Goal: Task Accomplishment & Management: Manage account settings

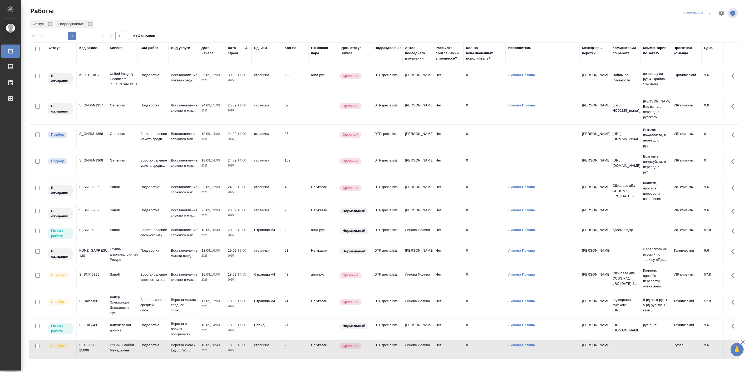
scroll to position [96, 0]
click at [711, 14] on icon "split button" at bounding box center [710, 13] width 6 height 6
click at [689, 40] on li "Мои" at bounding box center [698, 40] width 34 height 8
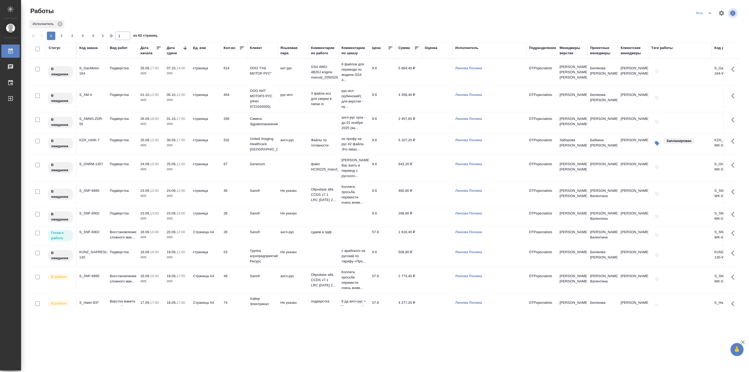
click at [710, 12] on icon "split button" at bounding box center [710, 13] width 6 height 6
click at [709, 36] on li "Подбор Лайт" at bounding box center [704, 40] width 31 height 8
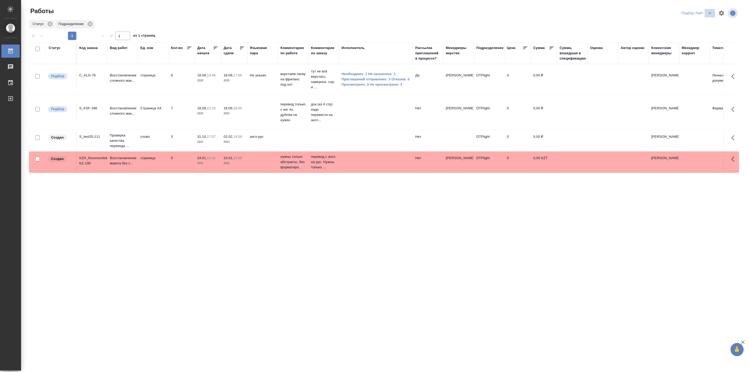
click at [708, 14] on icon "split button" at bounding box center [710, 13] width 6 height 6
click at [689, 31] on li "Актуальные" at bounding box center [697, 32] width 36 height 8
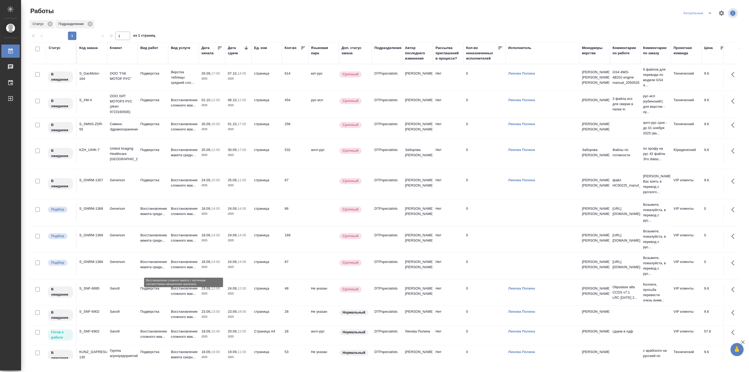
click at [179, 264] on p "Восстановление сложного мак..." at bounding box center [183, 264] width 25 height 11
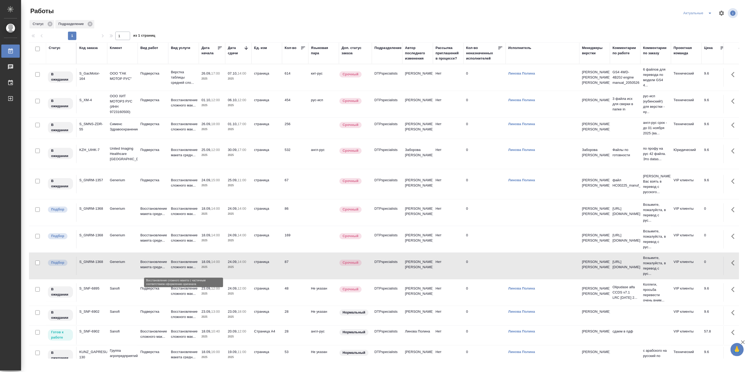
click at [179, 264] on p "Восстановление сложного мак..." at bounding box center [183, 264] width 25 height 11
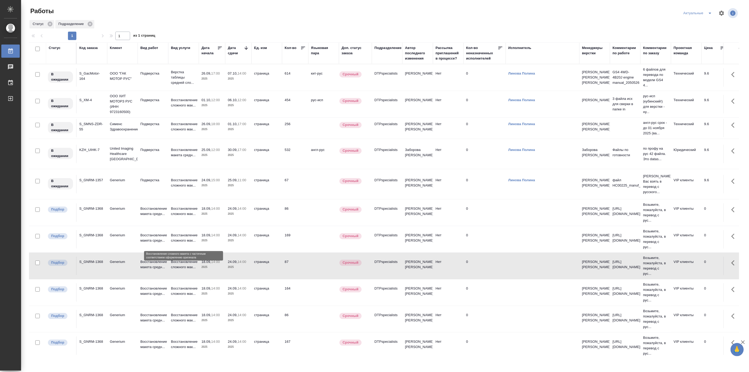
click at [179, 235] on p "Восстановление сложного мак..." at bounding box center [183, 237] width 25 height 11
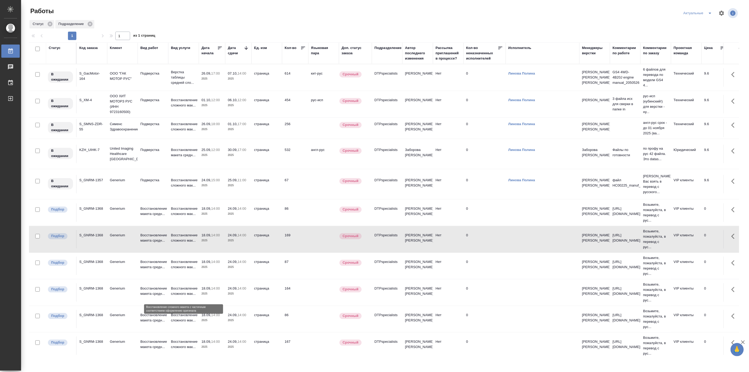
click at [195, 292] on p "Восстановление сложного мак..." at bounding box center [183, 291] width 25 height 11
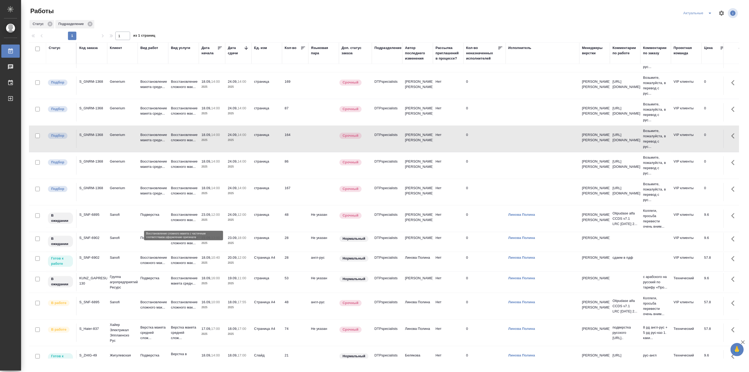
scroll to position [105, 0]
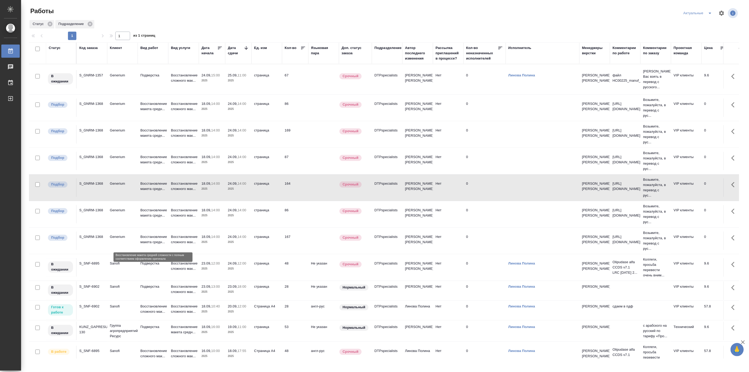
click at [149, 240] on p "Восстановление макета средн..." at bounding box center [152, 239] width 25 height 11
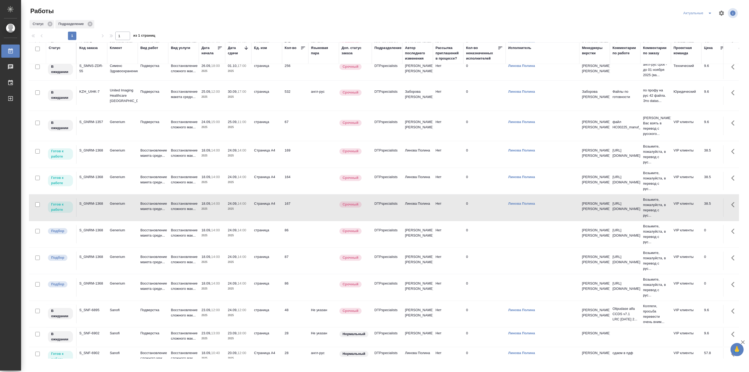
scroll to position [56, 0]
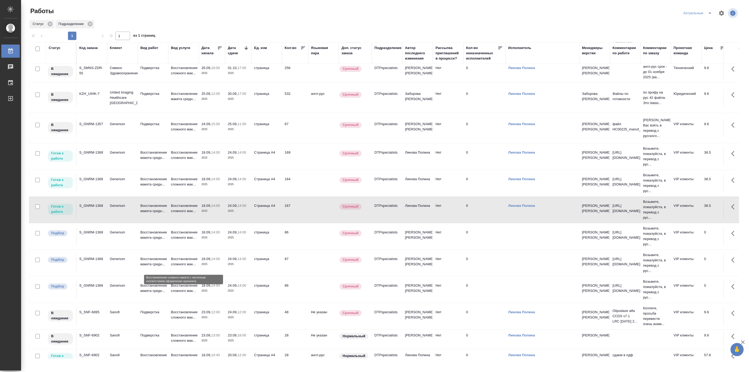
click at [182, 262] on p "Восстановление сложного мак..." at bounding box center [183, 261] width 25 height 11
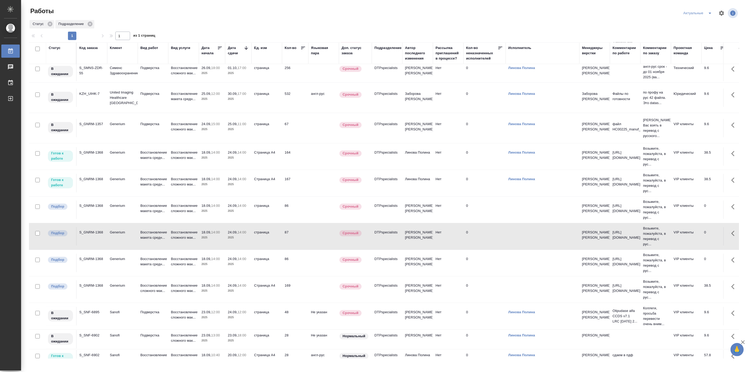
click at [204, 289] on p "2025" at bounding box center [211, 290] width 21 height 5
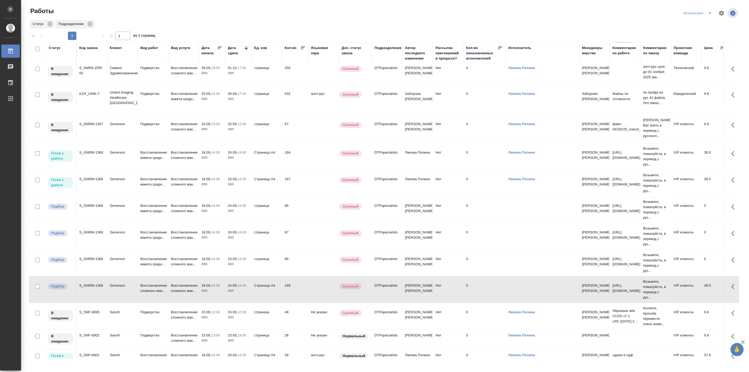
click at [204, 289] on p "2025" at bounding box center [211, 290] width 21 height 5
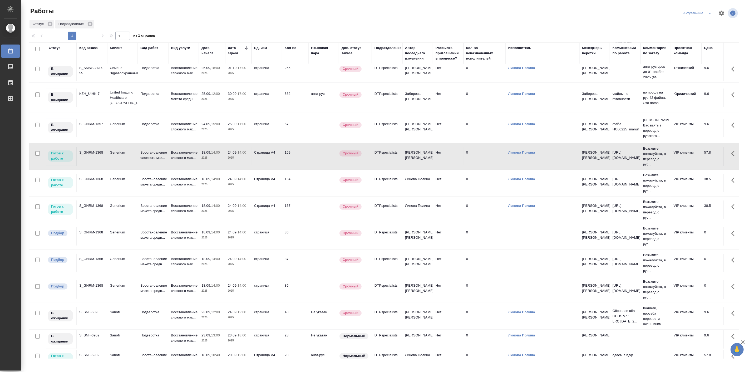
click at [229, 278] on tr "Подбор S_GNRM-1368 Generium Восстановление макета средн... Восстановление сложн…" at bounding box center [599, 289] width 1141 height 27
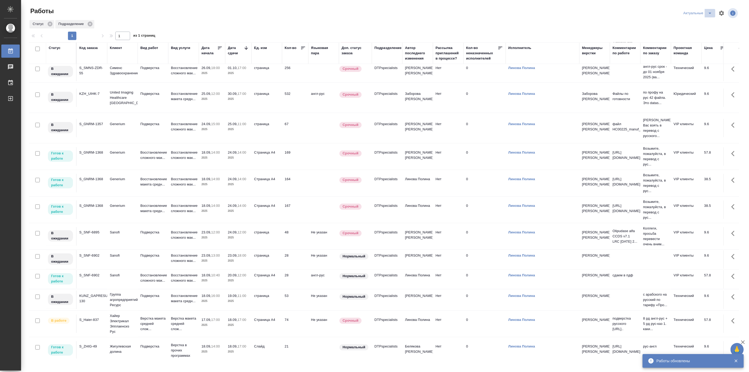
click at [707, 12] on icon "split button" at bounding box center [710, 13] width 6 height 6
click at [696, 40] on li "Мои" at bounding box center [698, 40] width 34 height 8
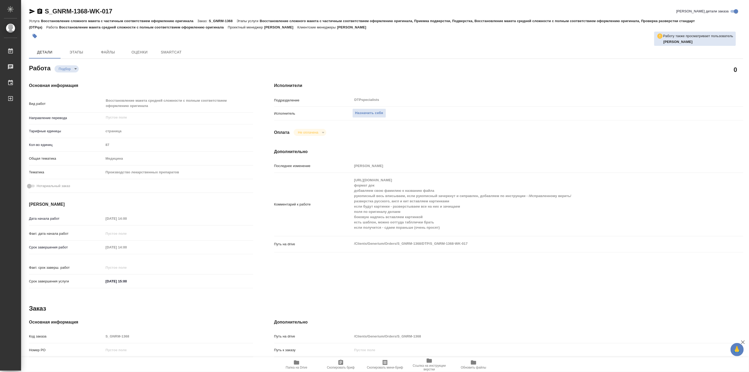
type textarea "x"
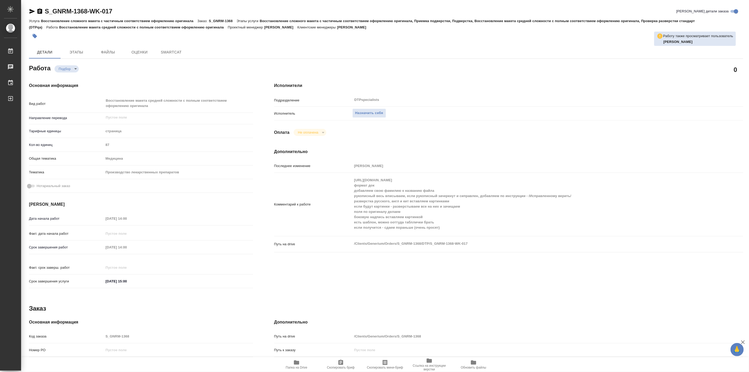
type textarea "x"
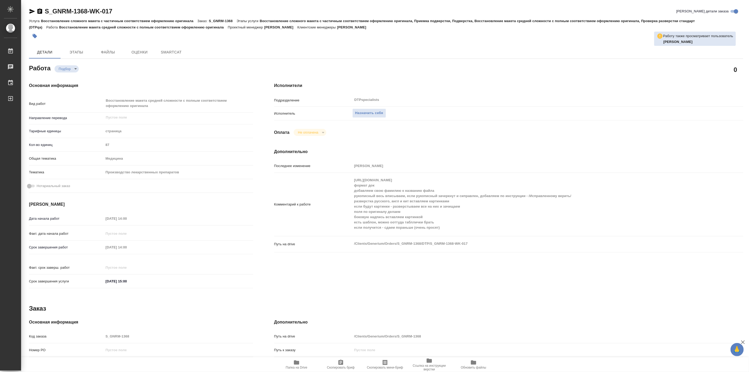
type textarea "x"
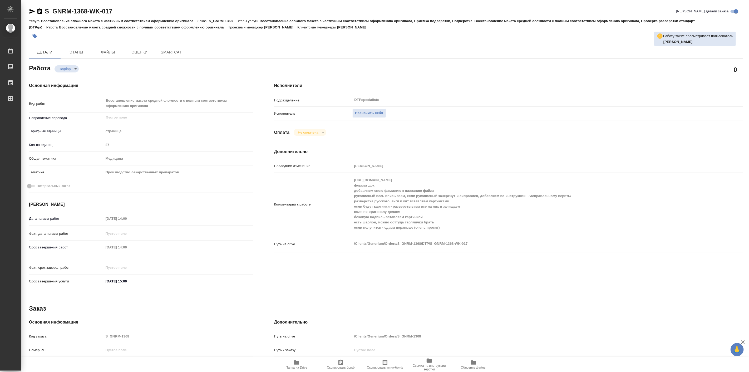
type textarea "x"
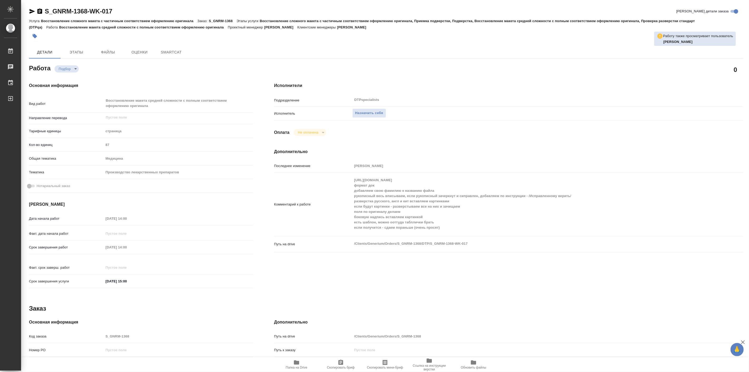
type textarea "x"
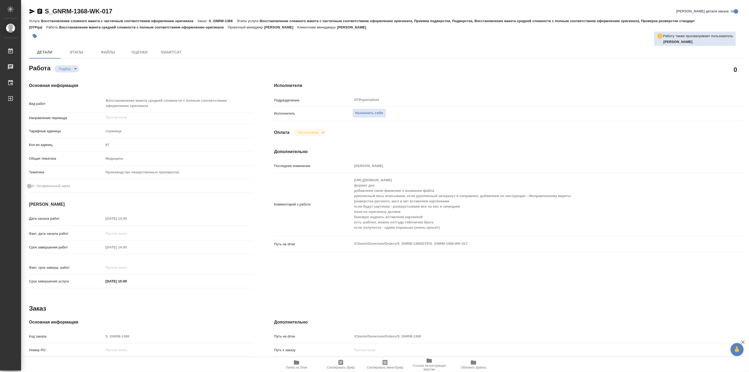
type textarea "x"
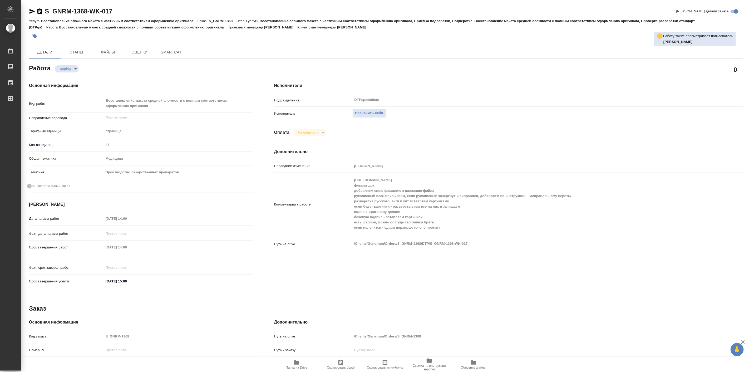
type textarea "x"
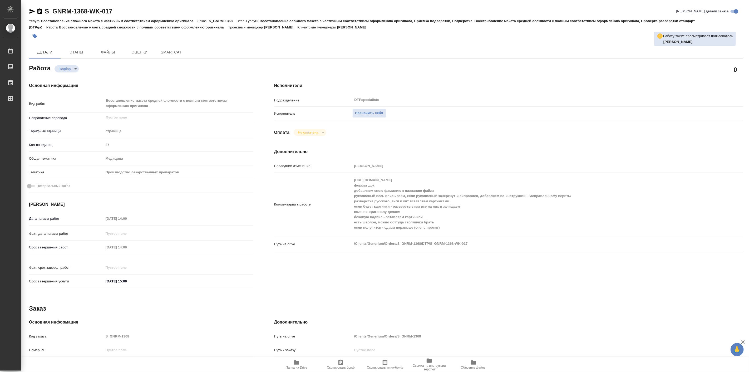
type textarea "x"
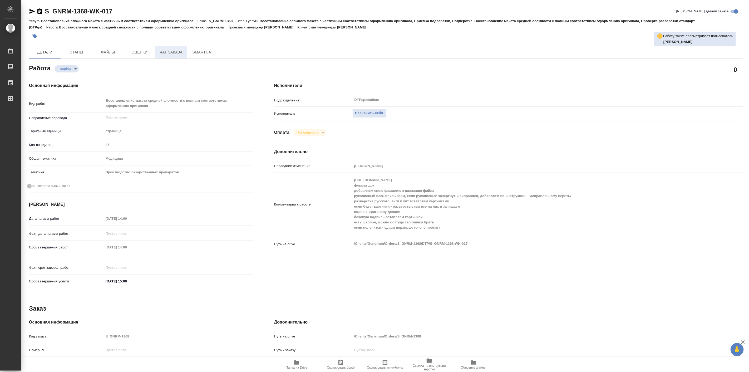
click at [184, 48] on button "Чат заказа" at bounding box center [171, 52] width 32 height 13
type textarea "x"
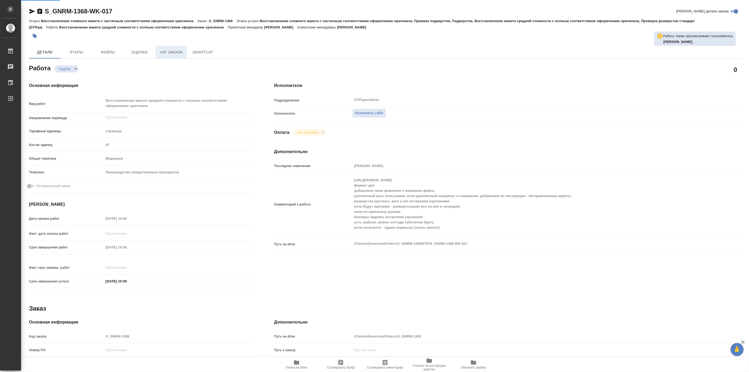
type textarea "x"
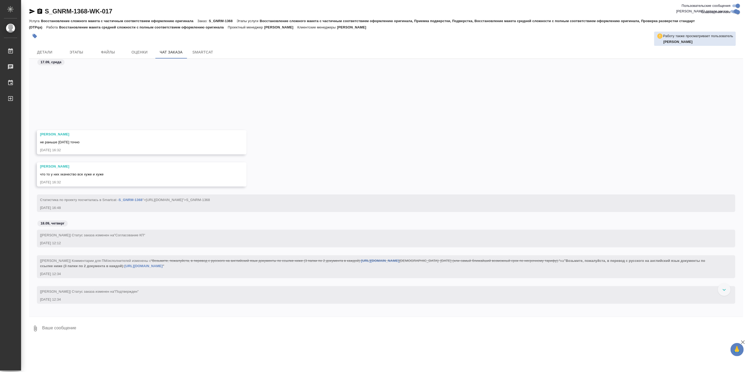
scroll to position [322, 0]
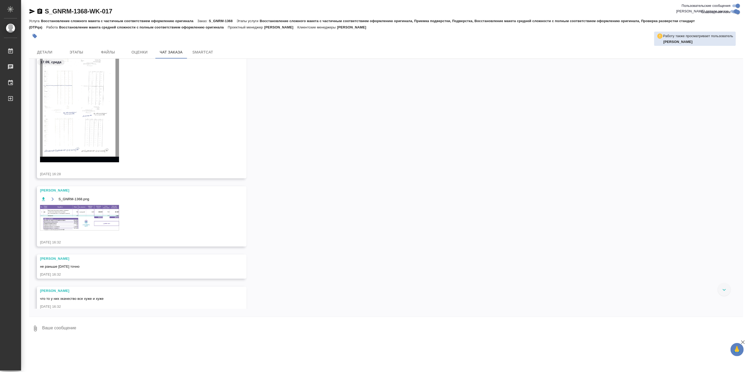
click at [82, 214] on img at bounding box center [79, 218] width 79 height 26
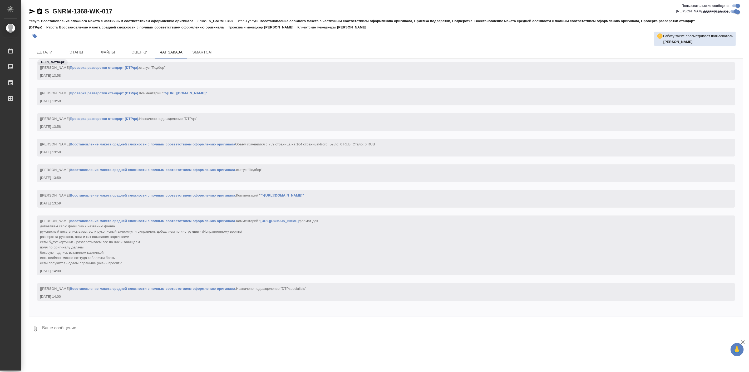
scroll to position [3289, 0]
click at [72, 241] on span "Комментарий " https://drive.awatera.com/s/y9Ry7KBPcdieE7m формат док добавляем …" at bounding box center [179, 242] width 278 height 46
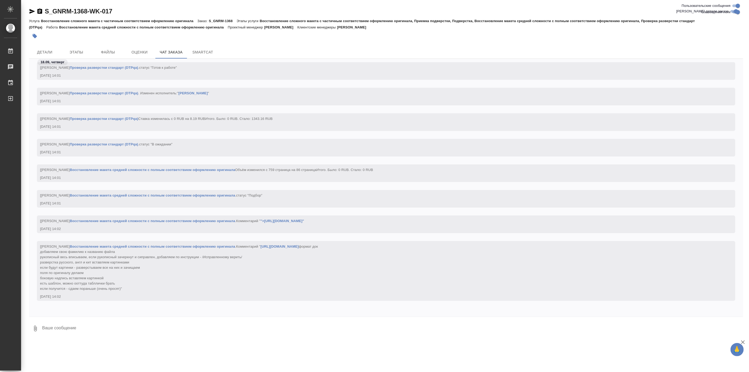
scroll to position [3684, 0]
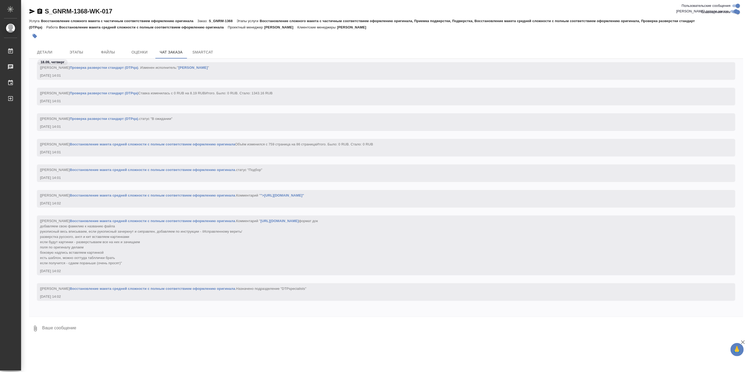
click at [140, 245] on div "[Оксютович Ирина] Работа Восстановление макета средней сложности с полным соотв…" at bounding box center [378, 241] width 677 height 49
click at [140, 249] on div "[Оксютович Ирина] Работа Восстановление макета средней сложности с полным соотв…" at bounding box center [378, 241] width 677 height 49
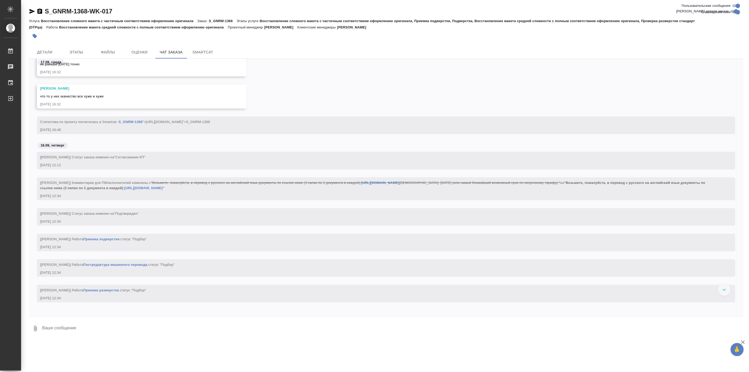
scroll to position [520, 0]
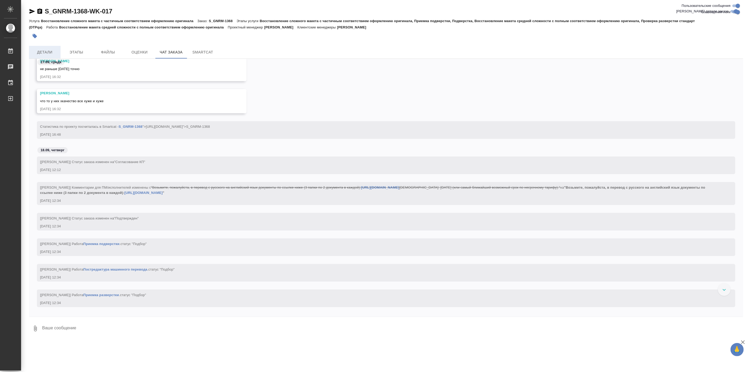
click at [53, 48] on button "Детали" at bounding box center [45, 52] width 32 height 13
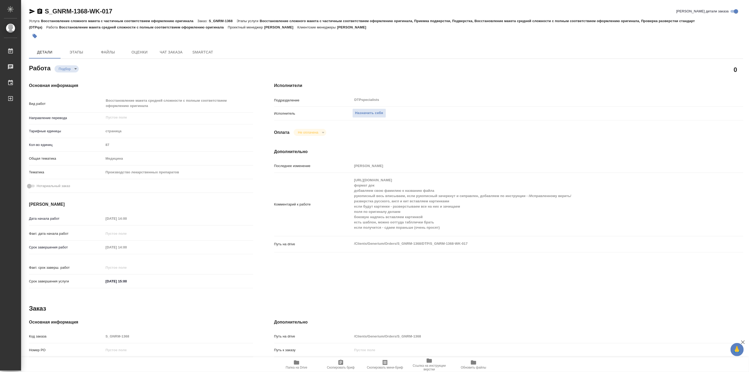
type textarea "x"
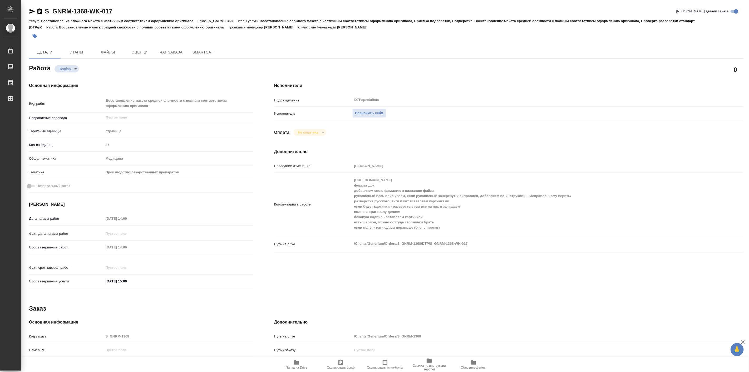
type textarea "x"
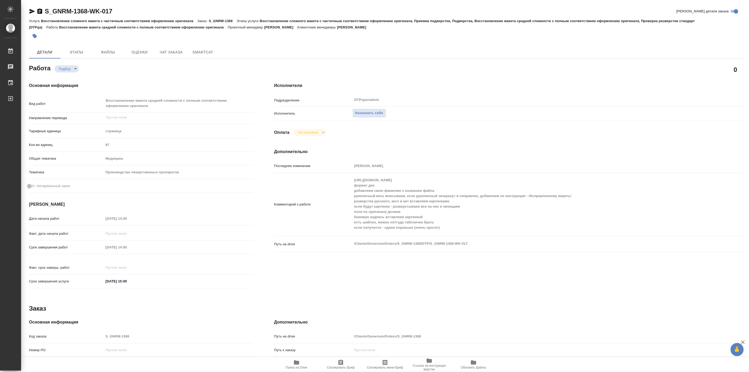
type textarea "x"
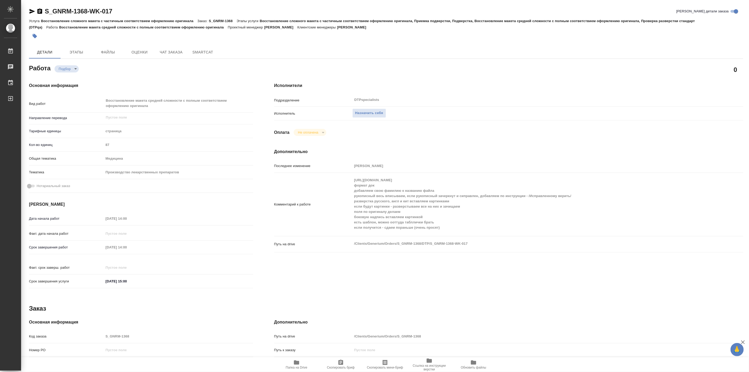
type textarea "x"
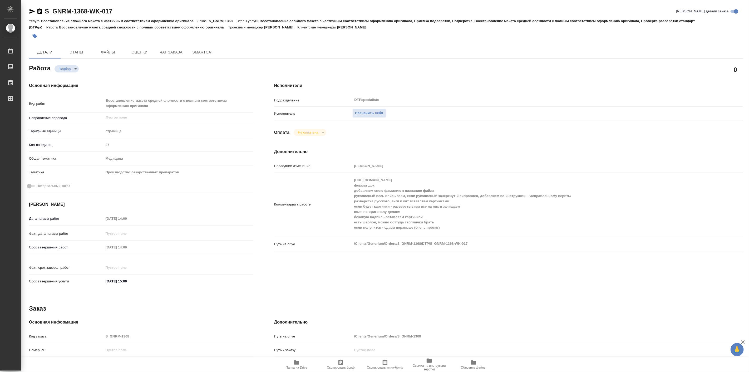
click at [294, 364] on icon "button" at bounding box center [296, 362] width 5 height 4
type textarea "x"
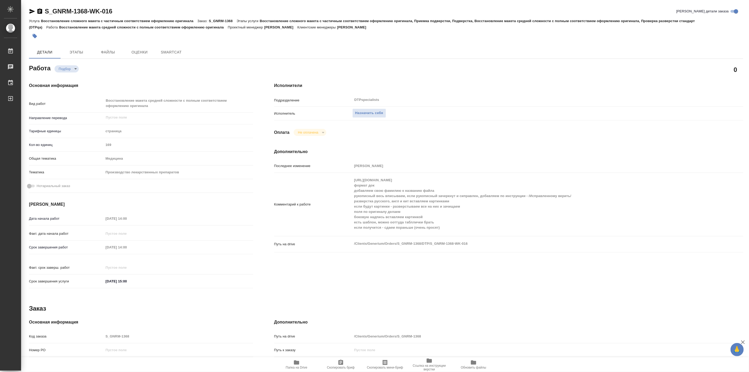
type textarea "x"
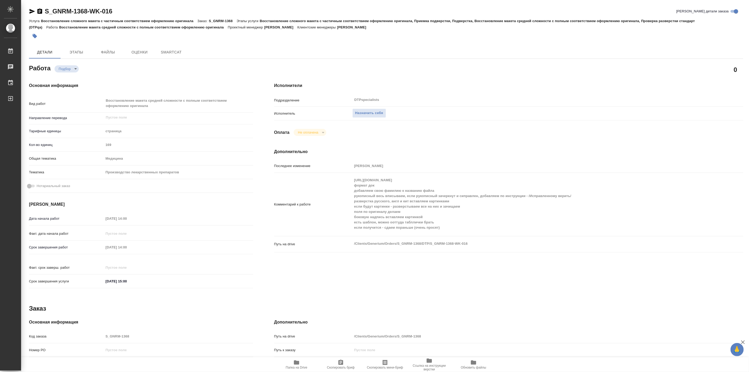
type textarea "x"
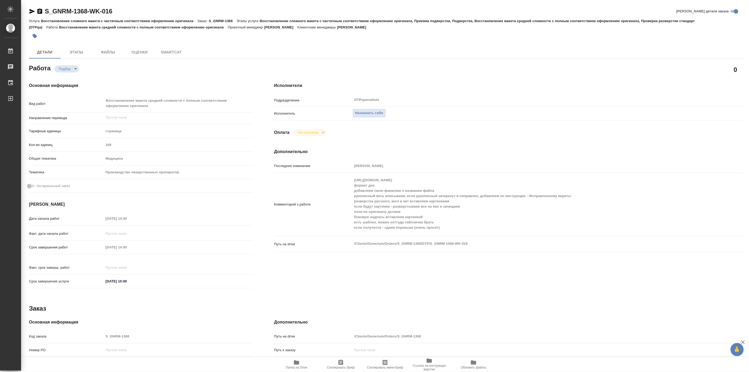
type textarea "x"
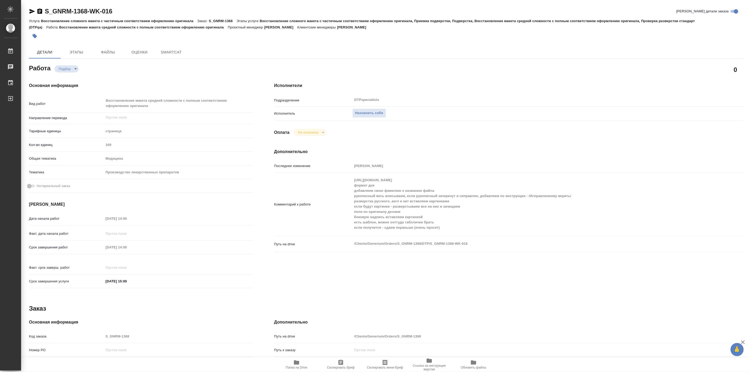
type textarea "x"
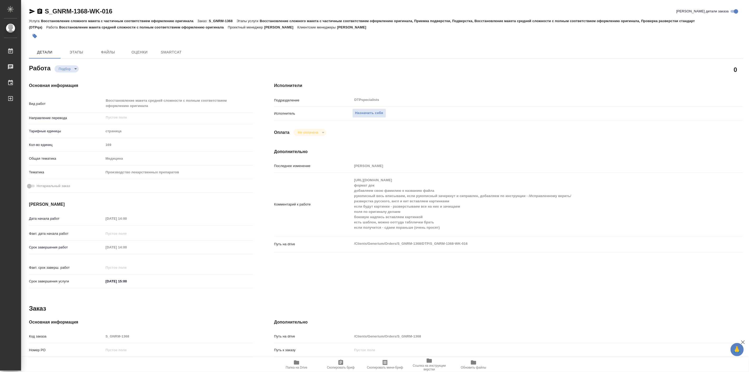
type textarea "x"
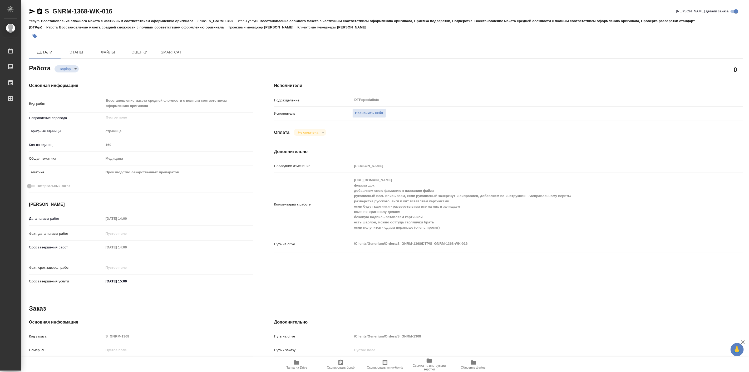
type textarea "x"
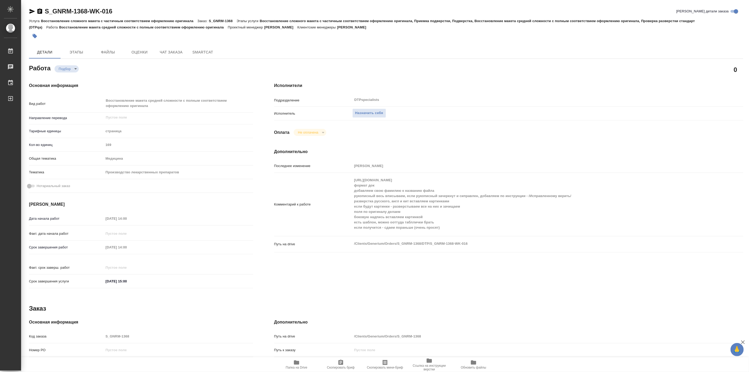
type textarea "x"
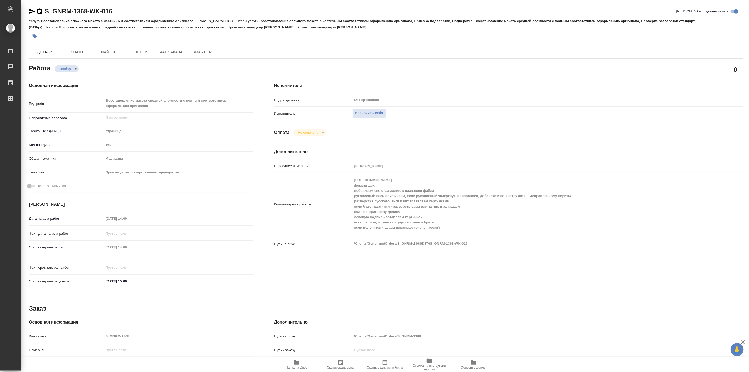
type textarea "x"
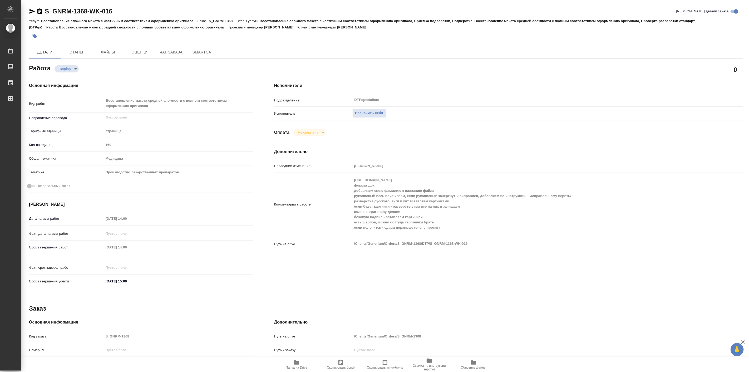
type textarea "x"
click at [296, 363] on icon "button" at bounding box center [296, 362] width 5 height 4
click at [128, 200] on div "Основная информация Вид работ Восстановление макета средней сложности с полным …" at bounding box center [141, 186] width 224 height 209
click at [125, 74] on div "Основная информация Вид работ Восстановление макета средней сложности с полным …" at bounding box center [140, 187] width 245 height 230
click at [369, 113] on span "Назначить себя" at bounding box center [369, 113] width 28 height 6
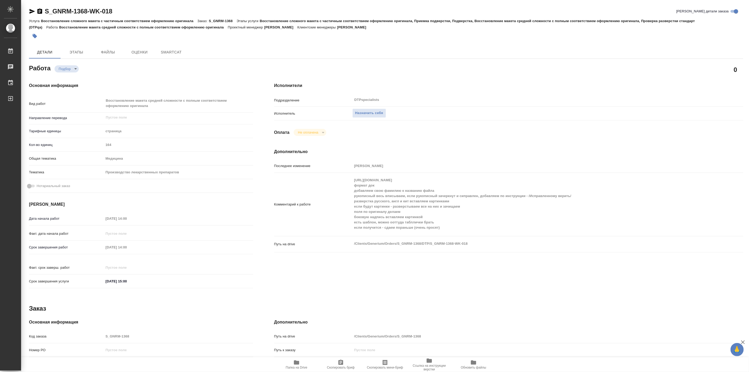
type textarea "x"
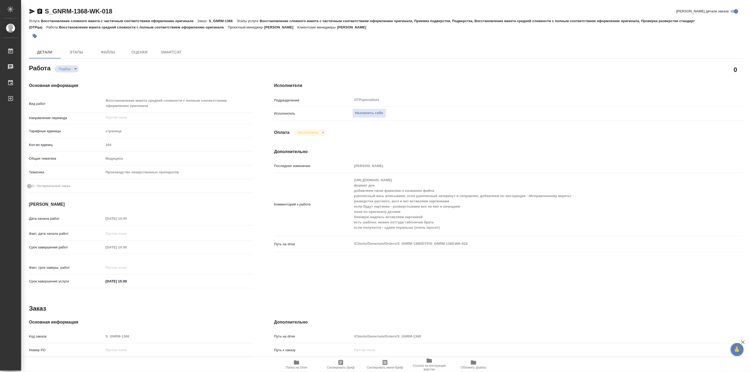
type textarea "x"
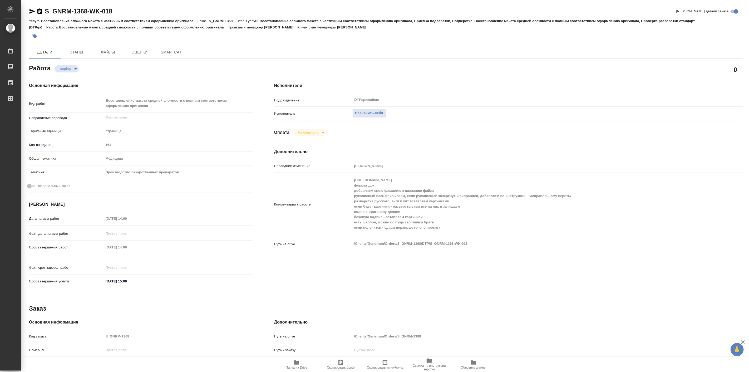
type textarea "x"
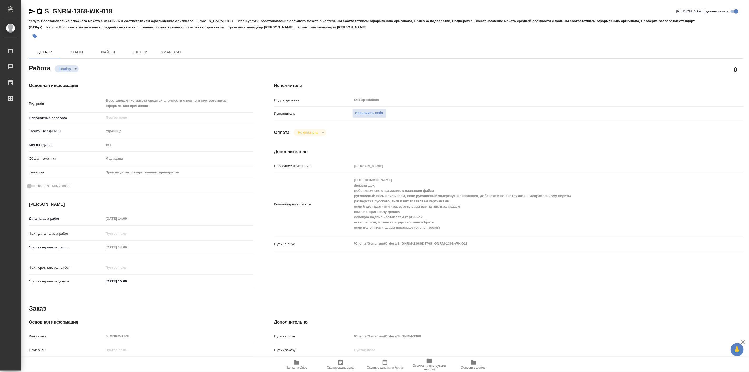
type textarea "x"
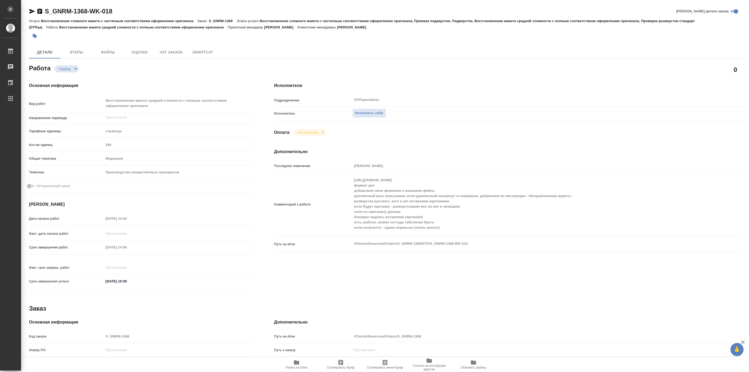
type textarea "x"
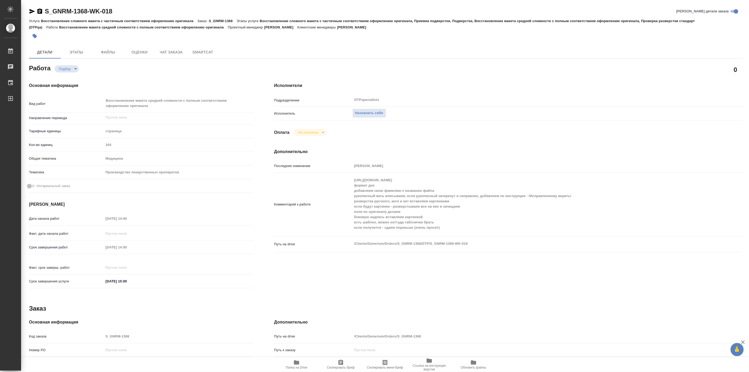
type textarea "x"
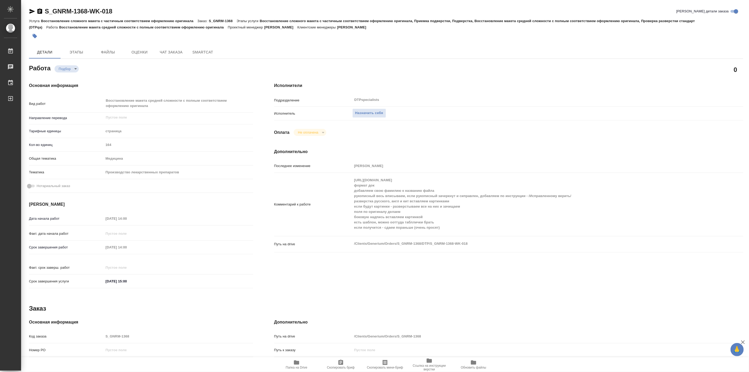
type textarea "x"
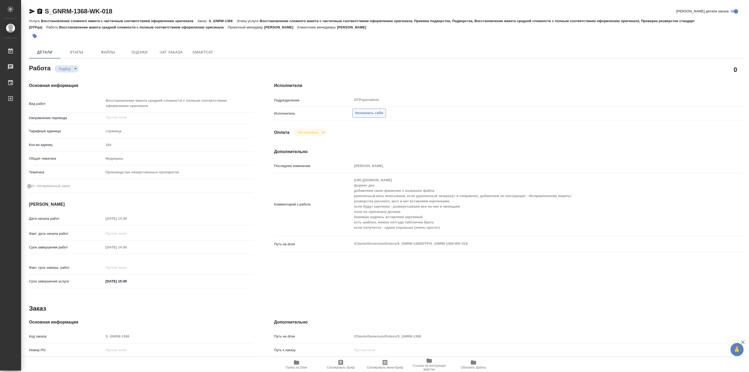
click at [364, 113] on span "Назначить себя" at bounding box center [369, 113] width 28 height 6
type textarea "x"
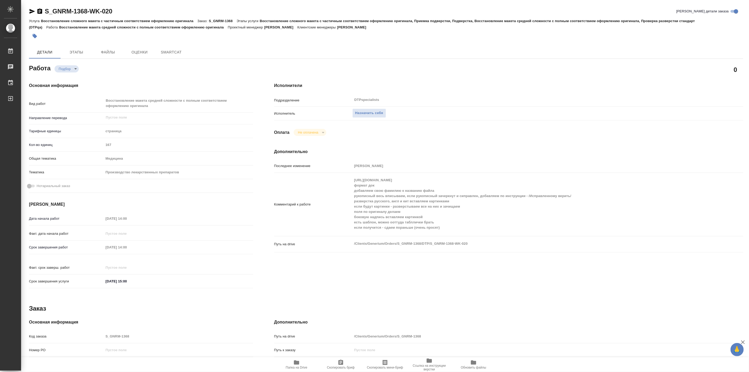
type textarea "x"
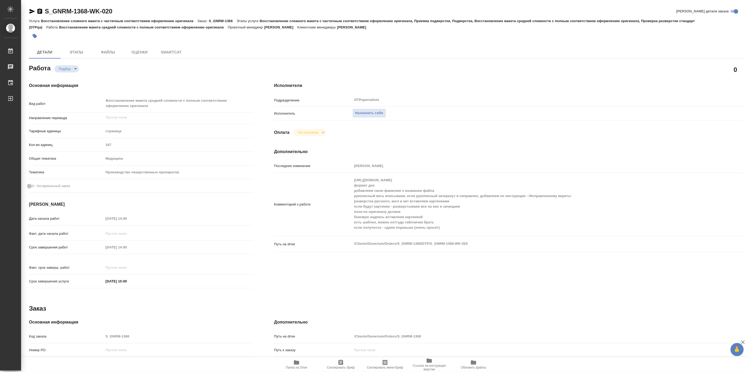
type textarea "x"
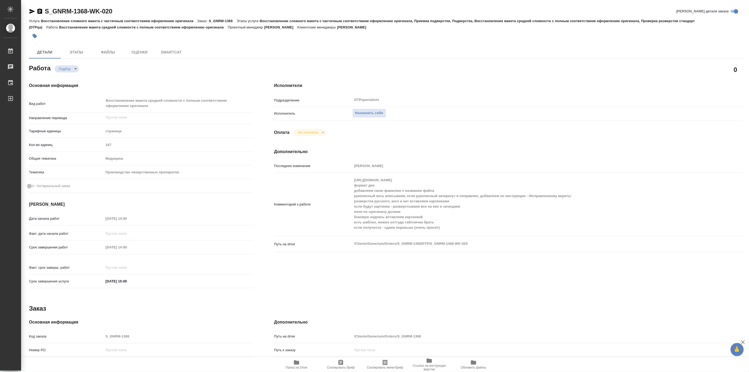
type textarea "x"
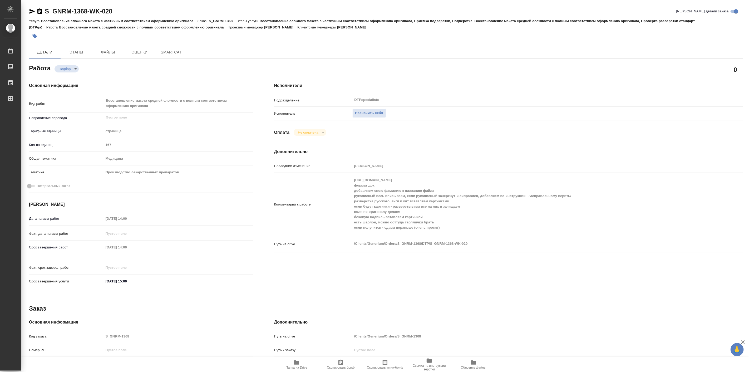
type textarea "x"
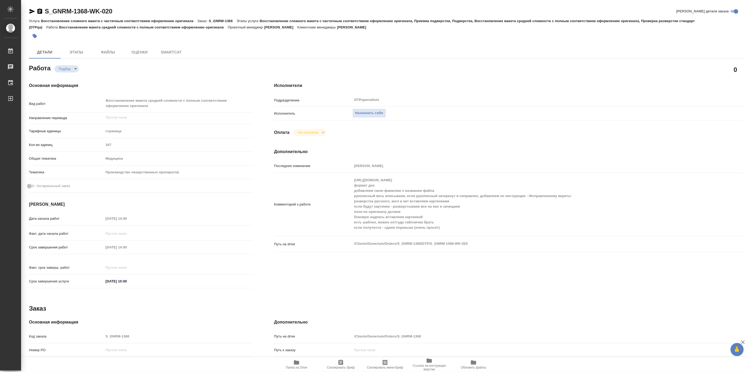
type textarea "x"
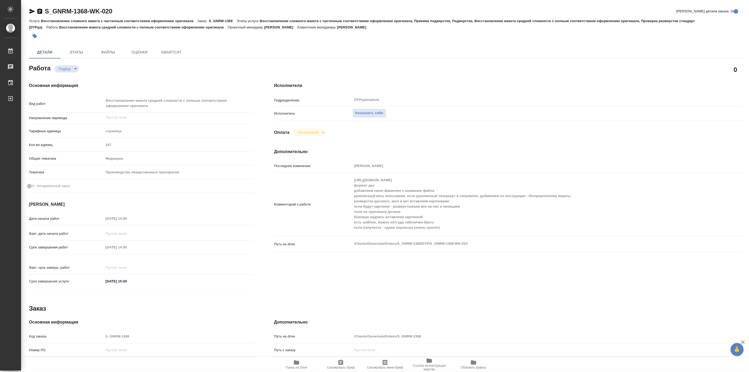
type textarea "x"
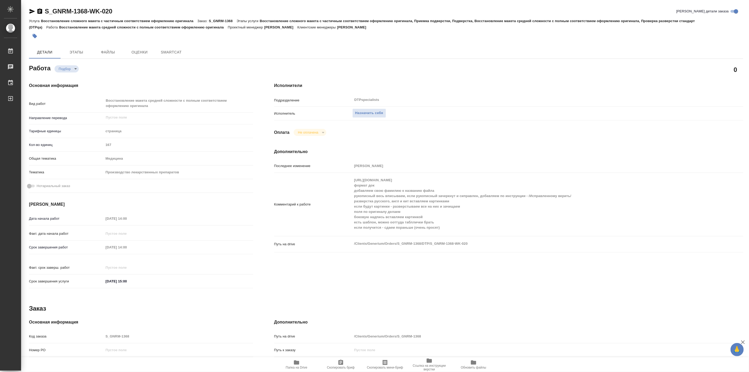
type textarea "x"
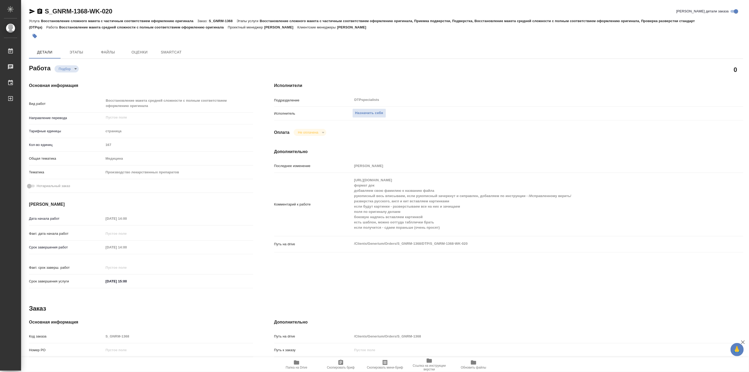
type textarea "x"
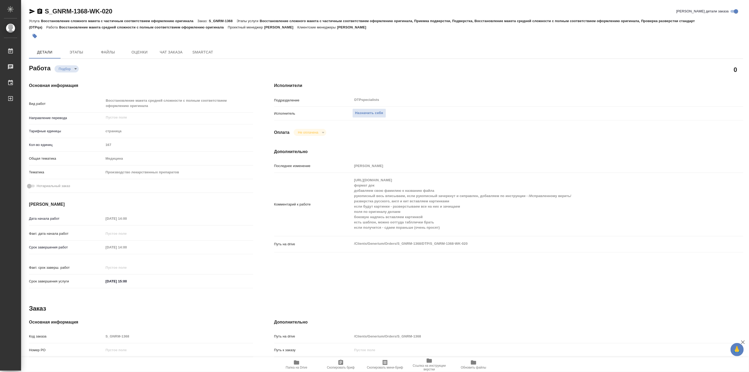
type textarea "x"
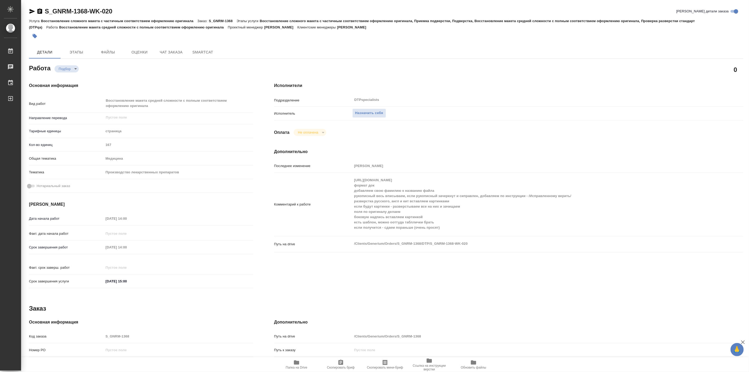
type textarea "x"
click at [106, 72] on div "Основная информация Вид работ Восстановление макета средней сложности с полным …" at bounding box center [140, 187] width 245 height 230
click at [368, 113] on span "Назначить себя" at bounding box center [369, 113] width 28 height 6
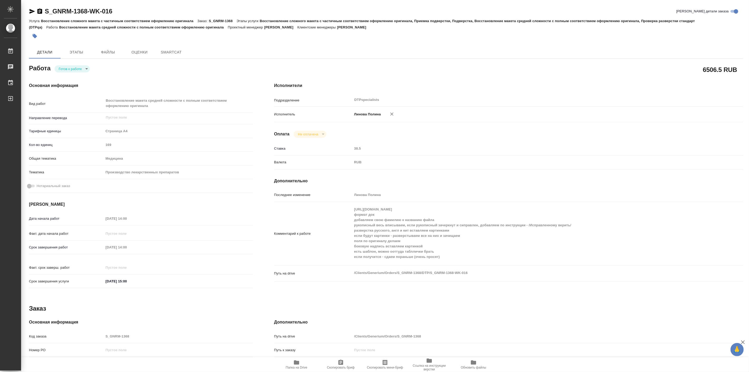
type textarea "x"
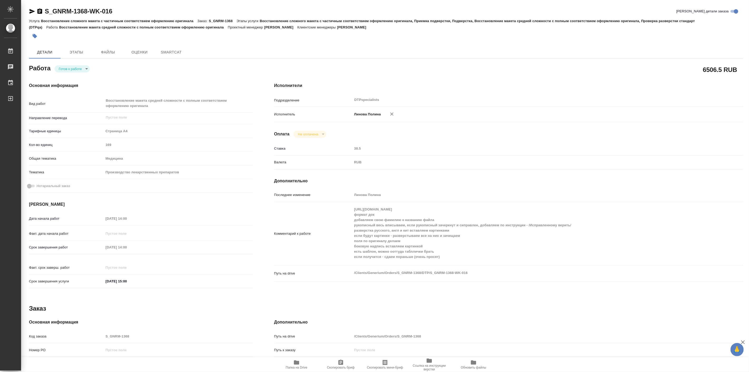
type textarea "x"
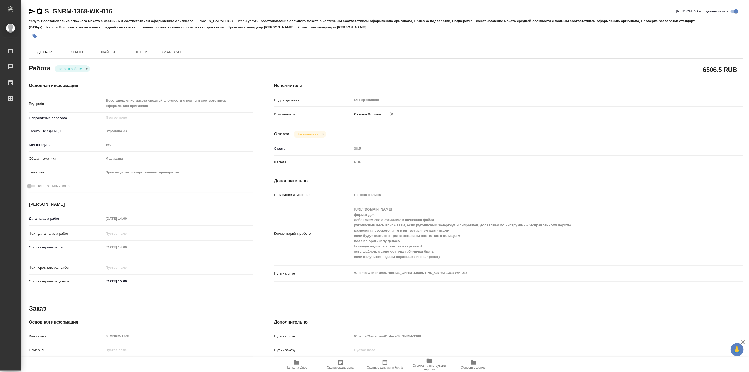
type textarea "x"
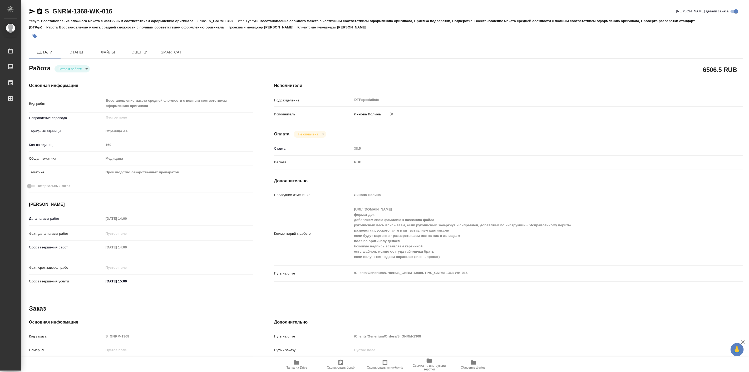
type textarea "x"
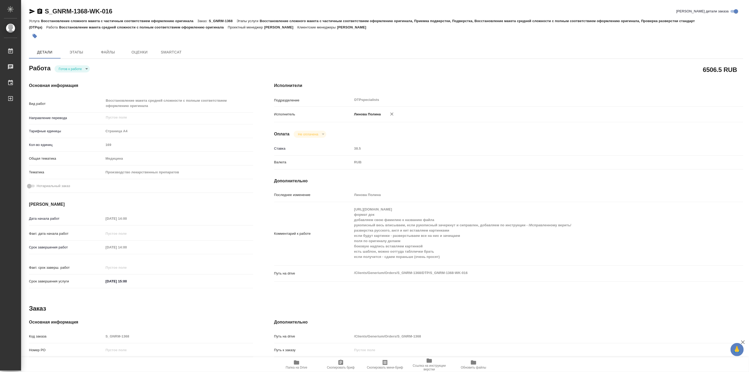
type textarea "x"
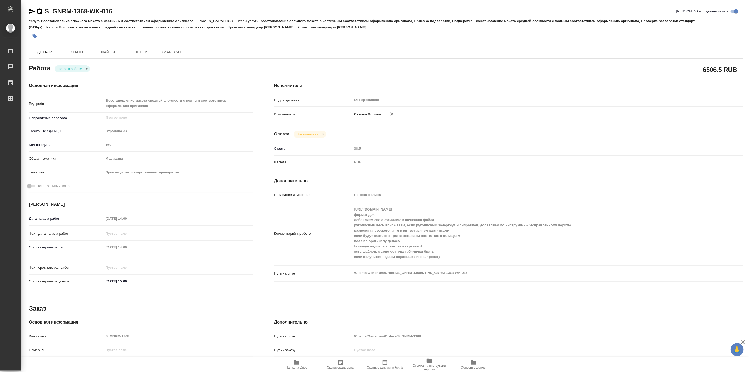
type textarea "x"
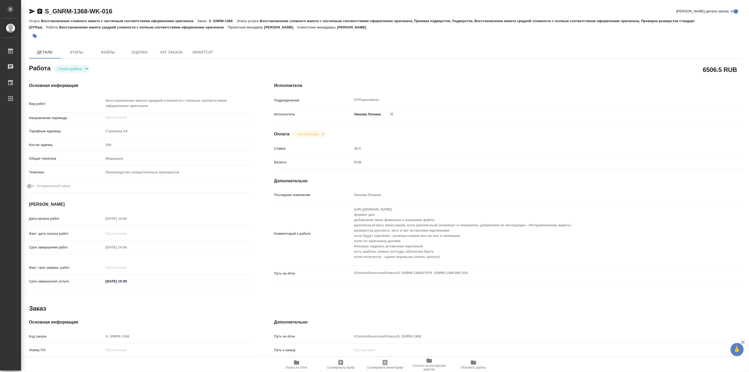
type textarea "x"
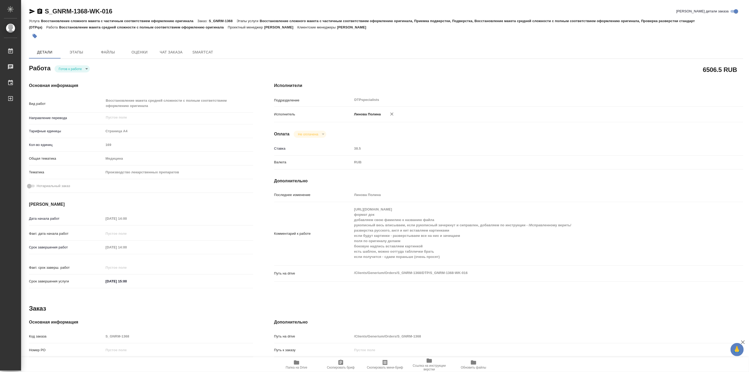
type textarea "x"
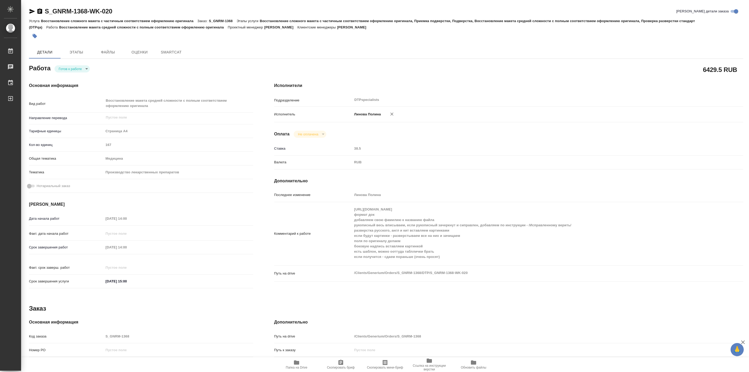
type textarea "x"
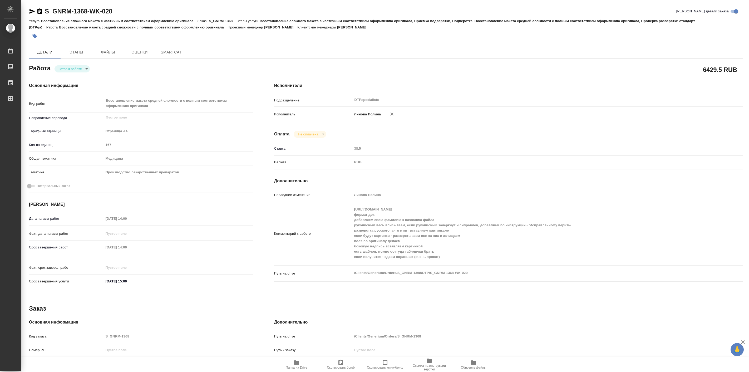
type textarea "x"
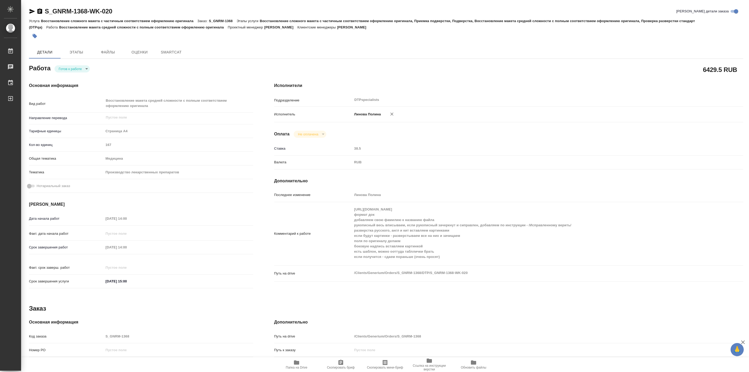
type textarea "x"
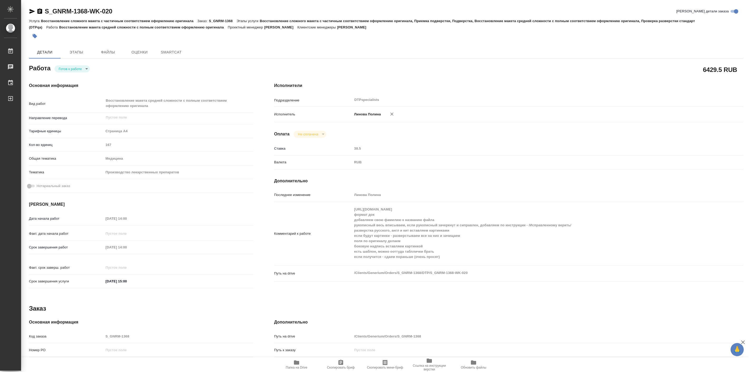
type textarea "x"
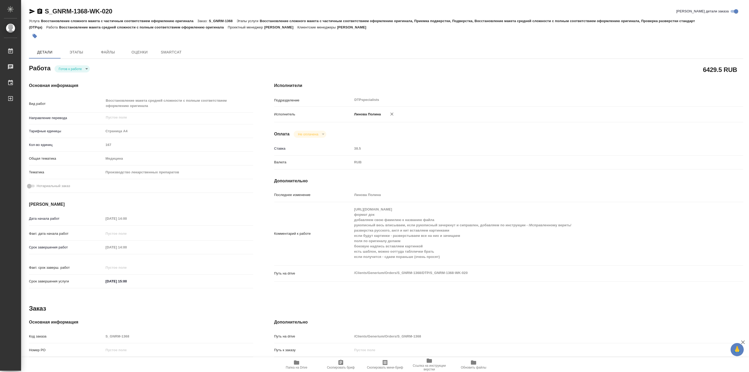
type textarea "x"
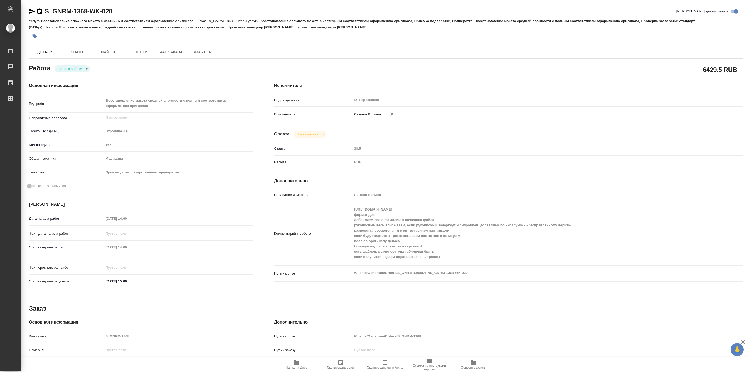
type textarea "x"
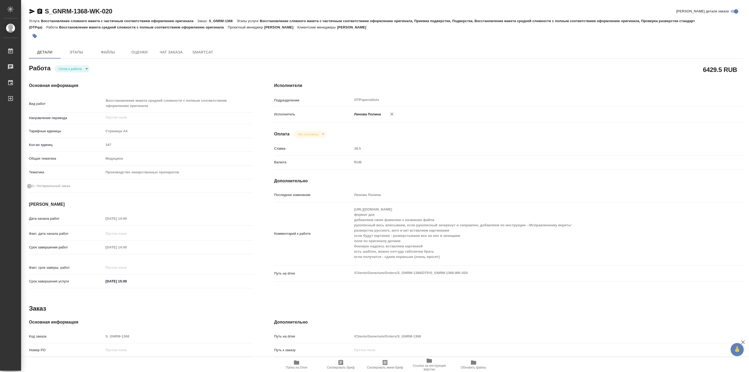
type textarea "x"
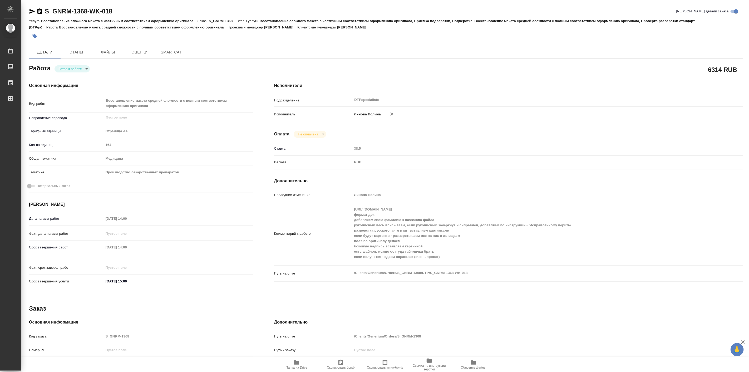
type textarea "x"
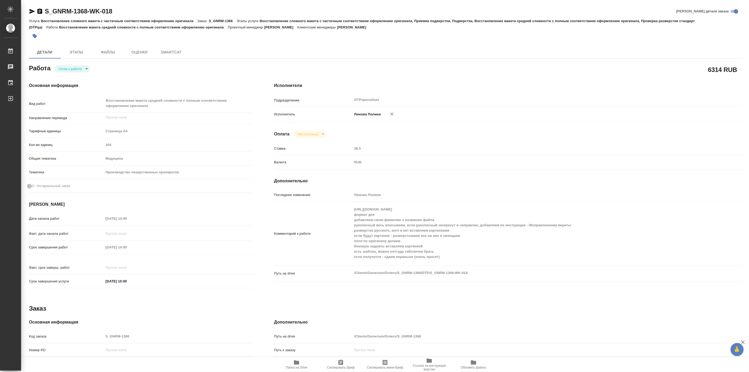
type textarea "x"
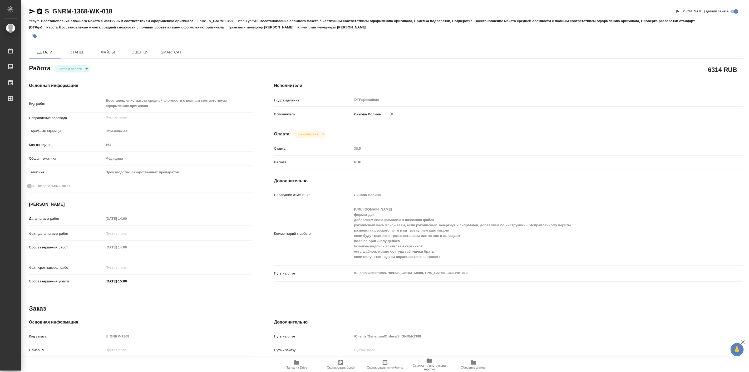
type textarea "x"
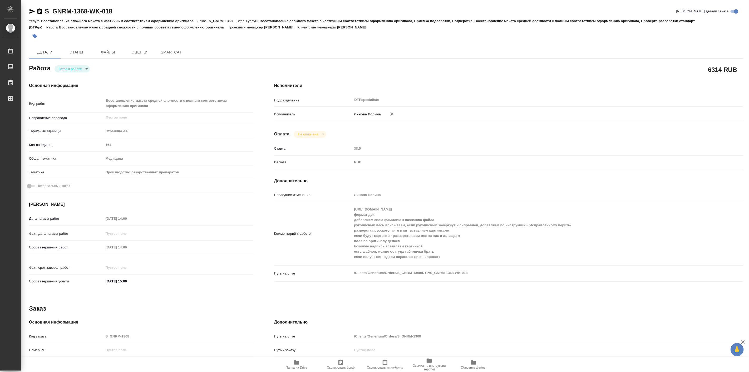
type textarea "x"
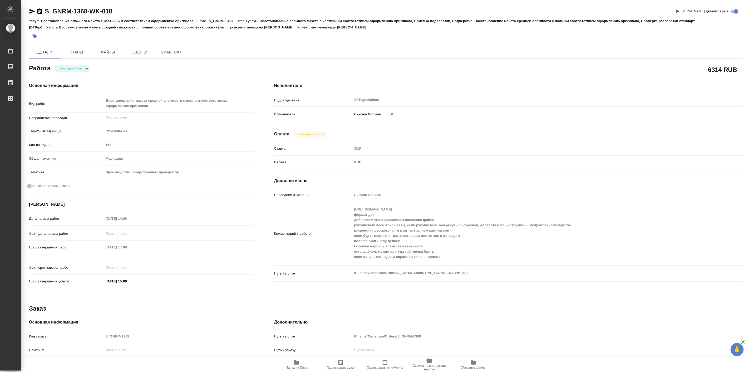
type textarea "x"
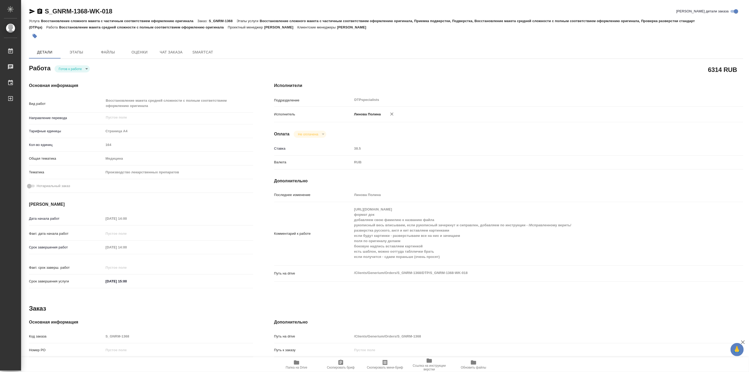
type textarea "x"
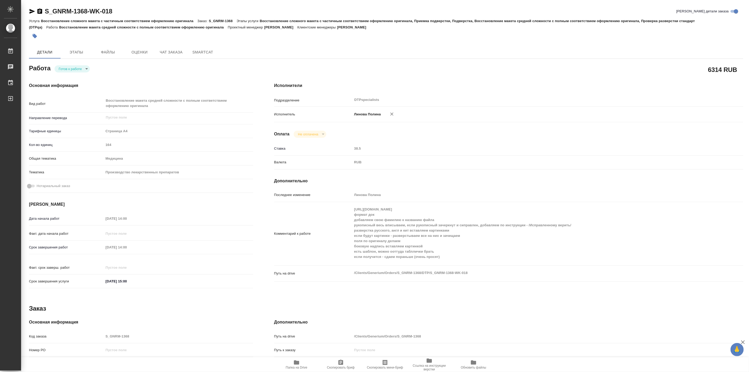
type textarea "x"
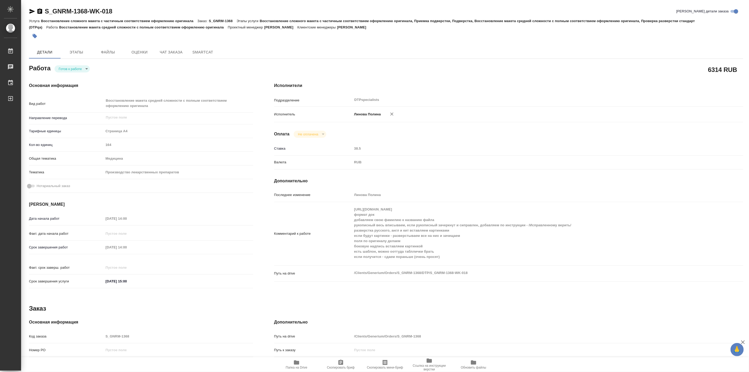
click at [105, 91] on div "Основная информация Вид работ Восстановление макета средней сложности с полным …" at bounding box center [141, 186] width 224 height 209
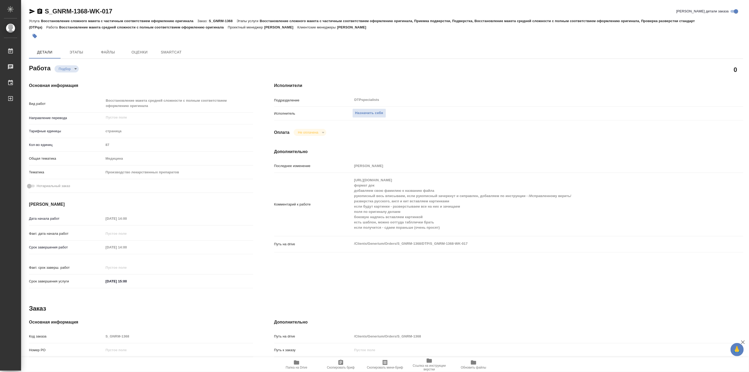
type textarea "x"
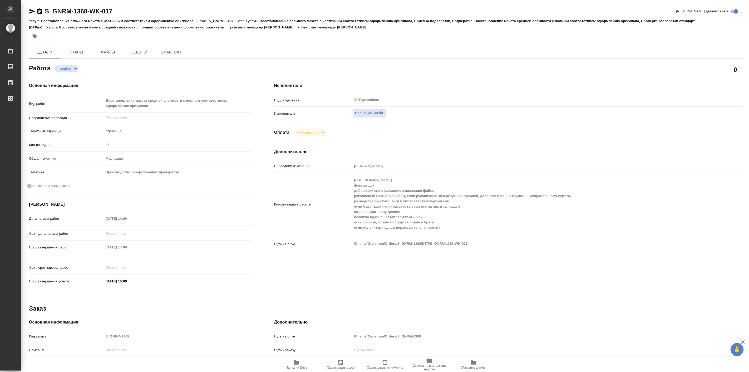
type textarea "x"
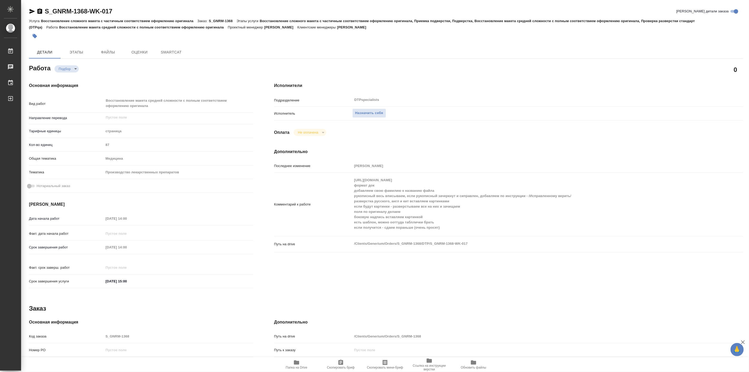
type textarea "x"
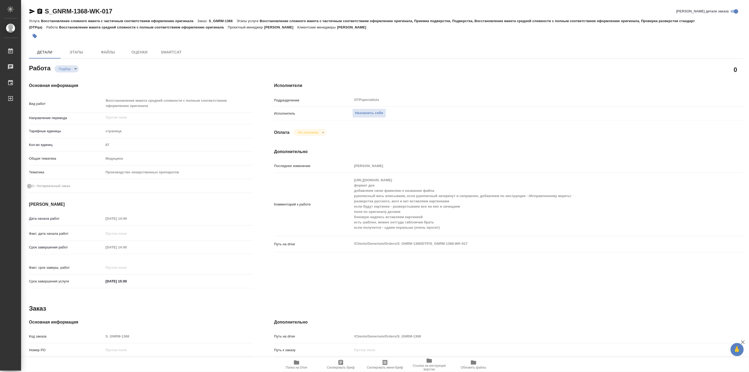
type textarea "x"
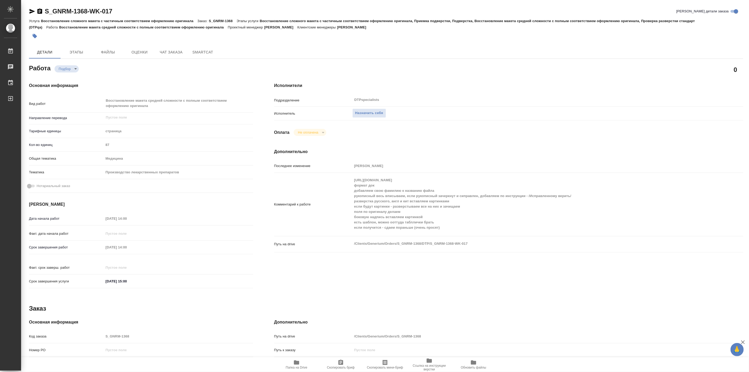
type textarea "x"
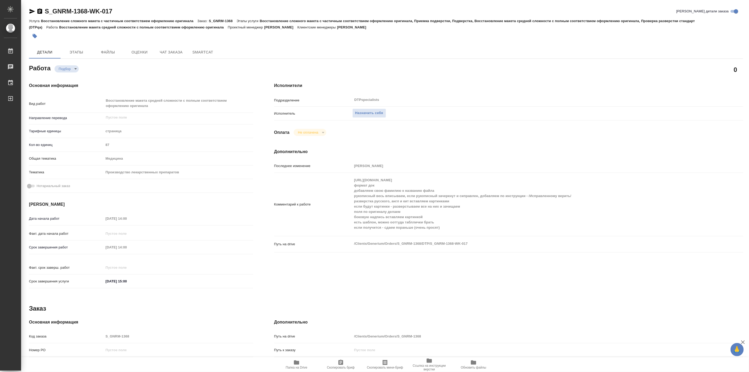
type textarea "x"
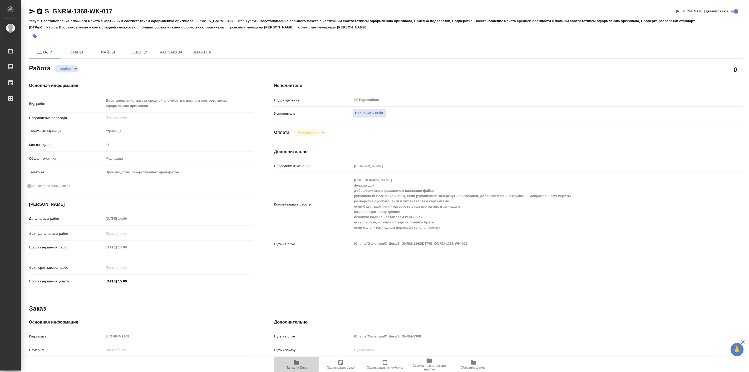
click at [296, 366] on span "Папка на Drive" at bounding box center [297, 367] width 22 height 4
type textarea "x"
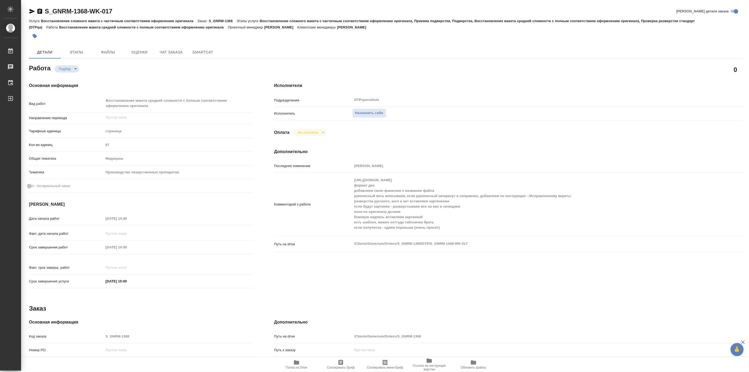
type textarea "x"
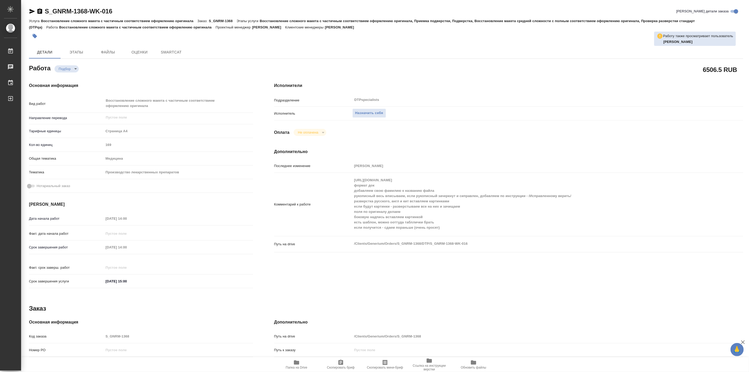
type textarea "x"
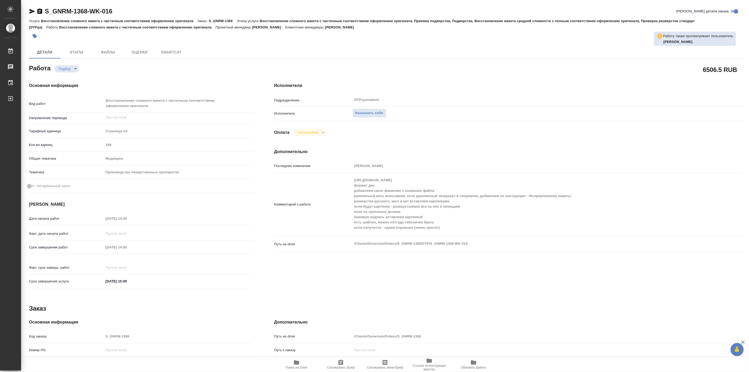
type textarea "x"
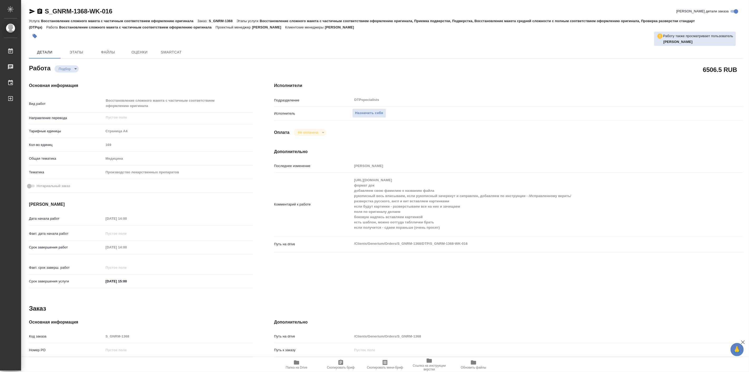
type textarea "x"
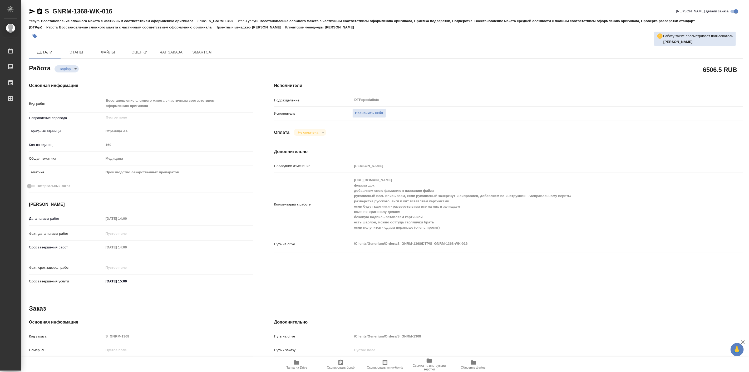
type textarea "x"
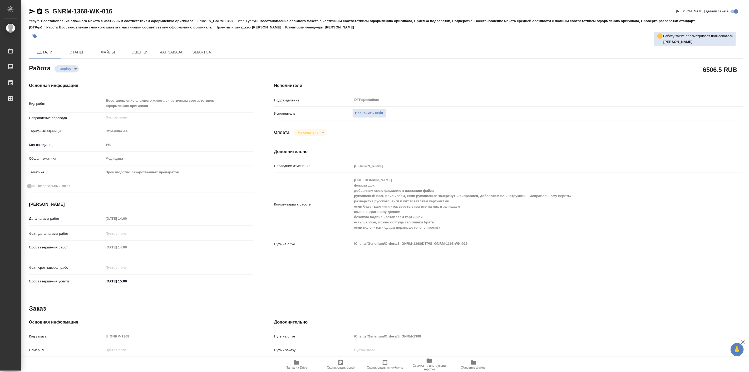
type textarea "x"
click at [294, 365] on icon "button" at bounding box center [296, 362] width 6 height 6
type textarea "x"
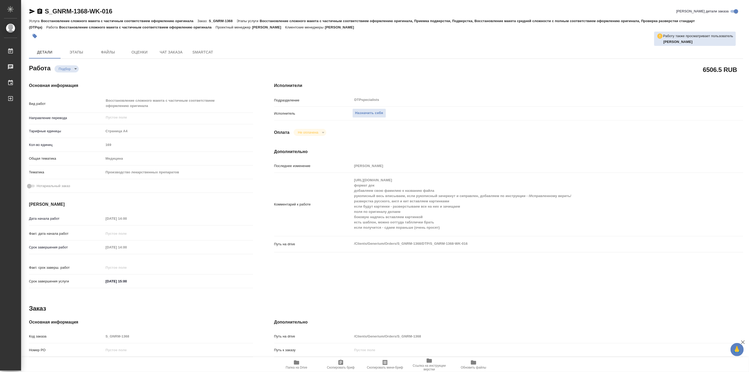
type textarea "x"
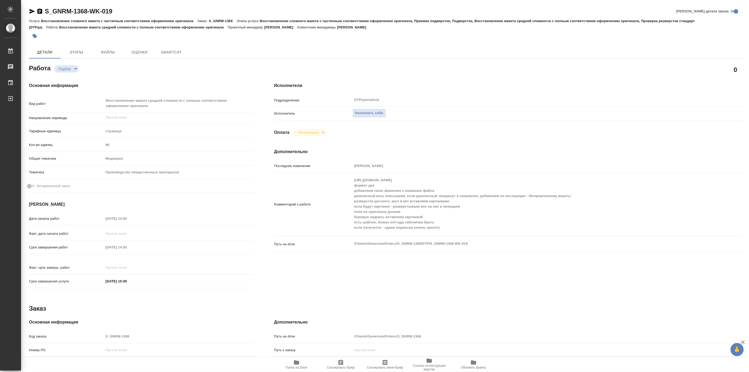
type textarea "x"
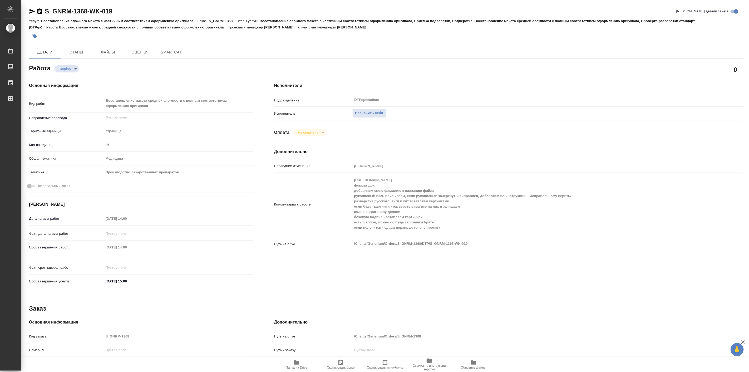
type textarea "x"
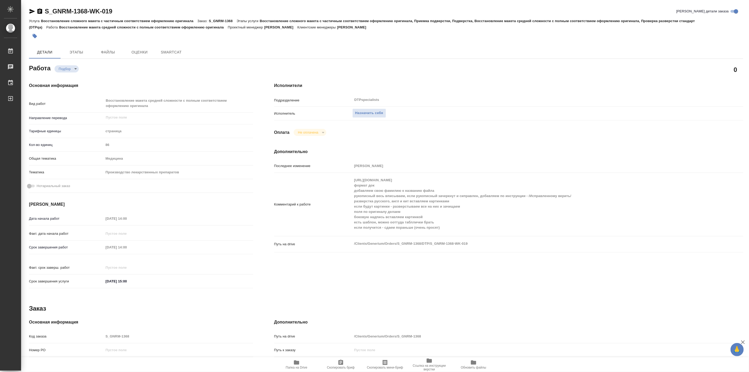
type textarea "x"
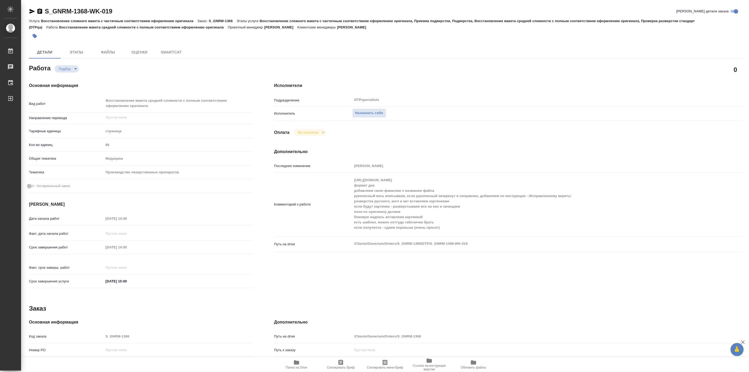
type textarea "x"
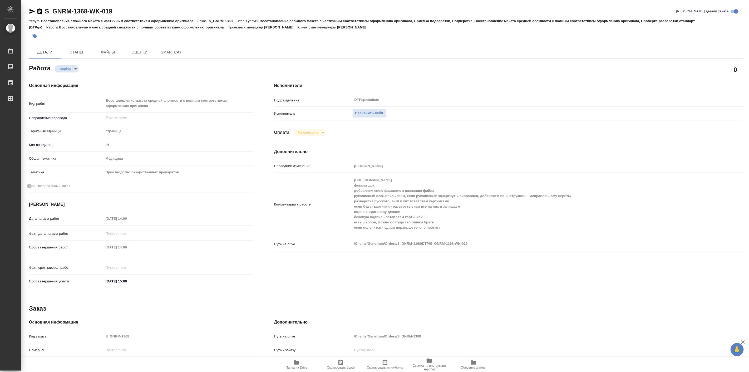
type textarea "x"
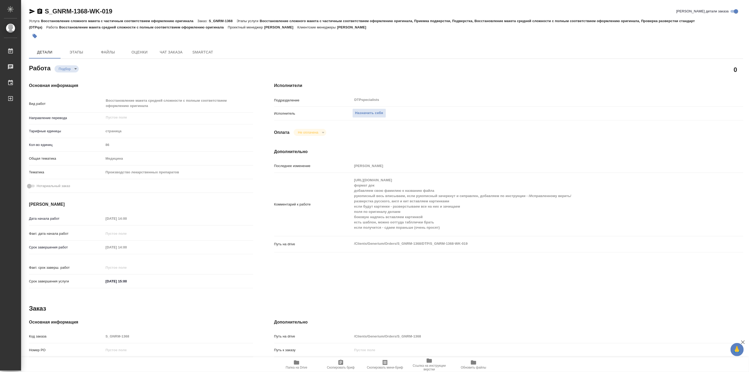
type textarea "x"
click at [296, 363] on icon "button" at bounding box center [296, 362] width 5 height 4
type textarea "x"
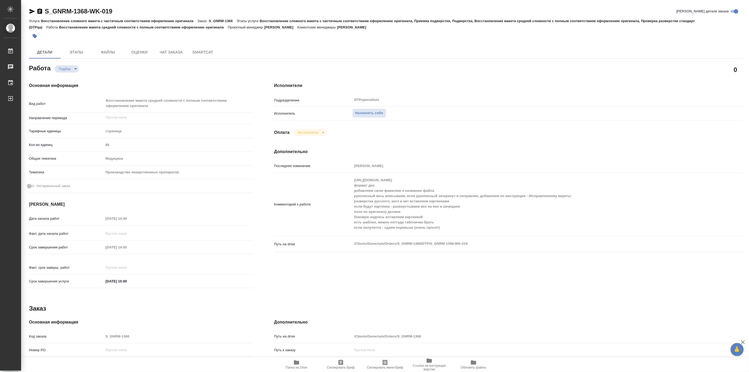
type textarea "x"
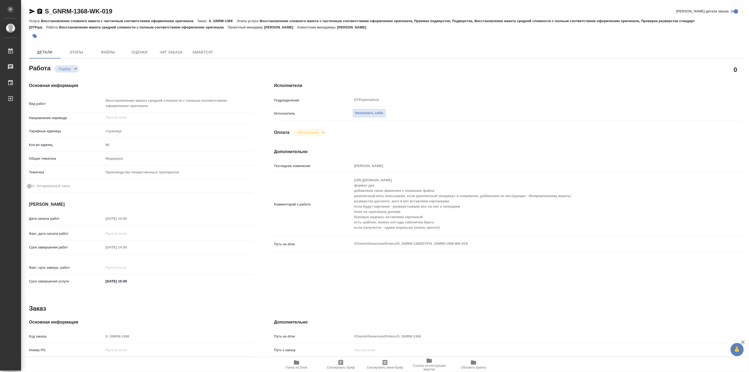
type textarea "x"
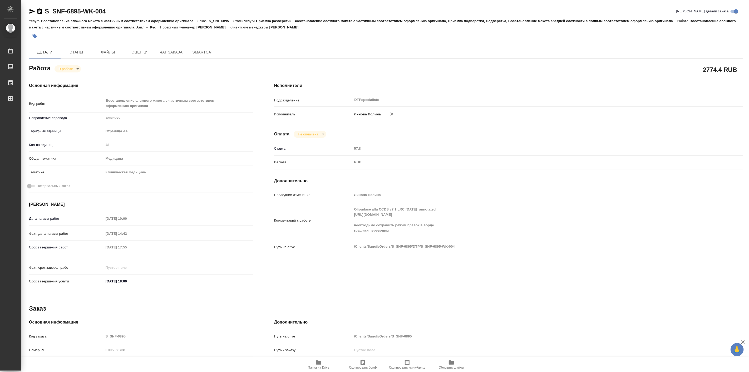
scroll to position [88, 0]
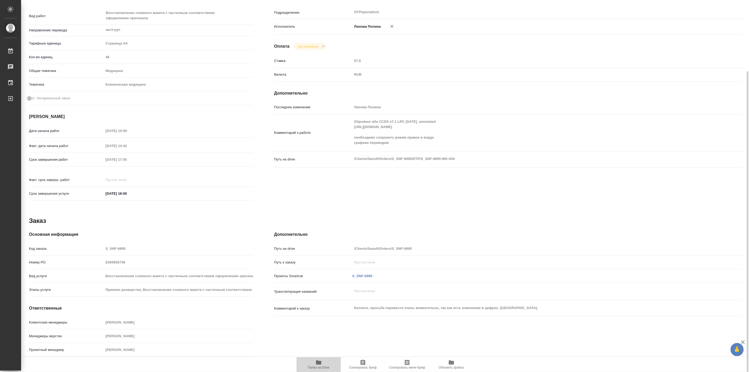
click at [318, 365] on span "Папка на Drive" at bounding box center [319, 367] width 22 height 4
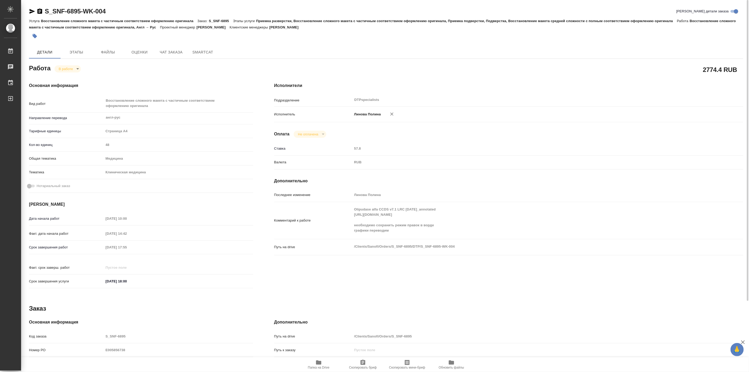
click at [32, 9] on icon "button" at bounding box center [32, 11] width 6 height 6
click at [130, 77] on div "Основная информация Вид работ Восстановление сложного макета с частичным соотве…" at bounding box center [140, 187] width 245 height 230
click at [68, 66] on body "🙏 .cls-1 fill:#fff; AWATERA Linova Polina Работы 0 Чаты График Выйти S_SNF-6895…" at bounding box center [374, 186] width 749 height 372
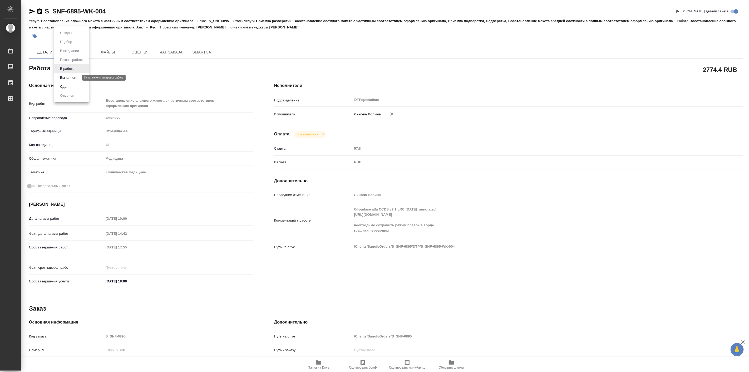
click at [73, 78] on button "Выполнен" at bounding box center [67, 78] width 19 height 6
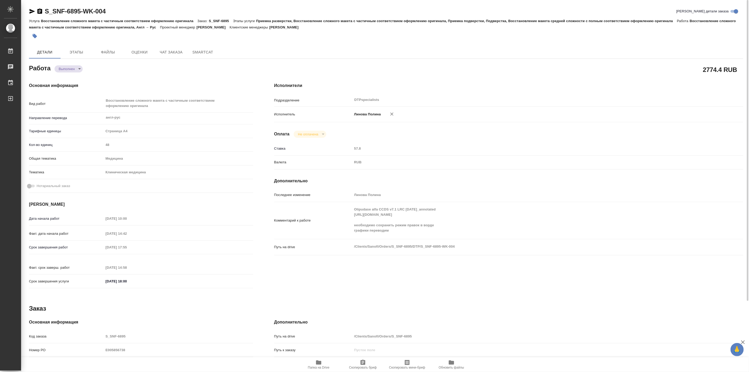
type textarea "x"
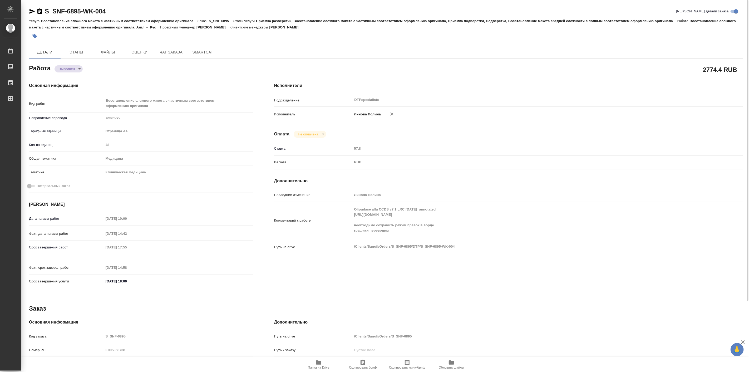
type textarea "x"
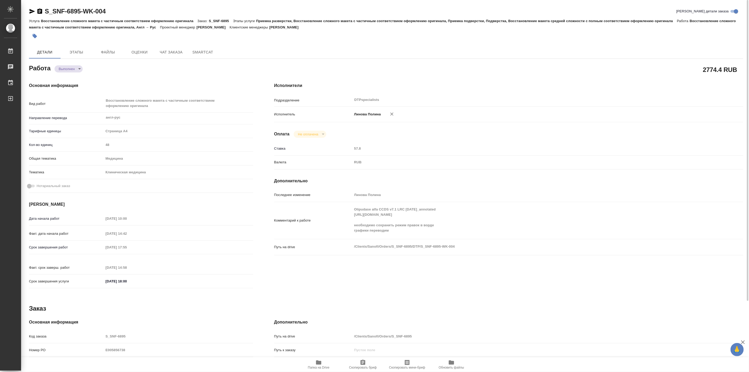
type textarea "x"
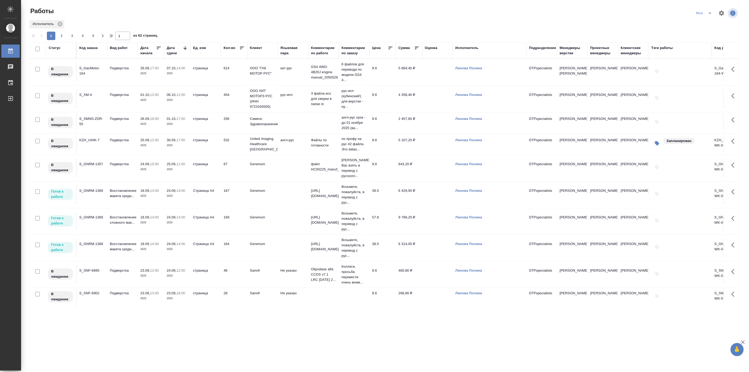
scroll to position [244, 0]
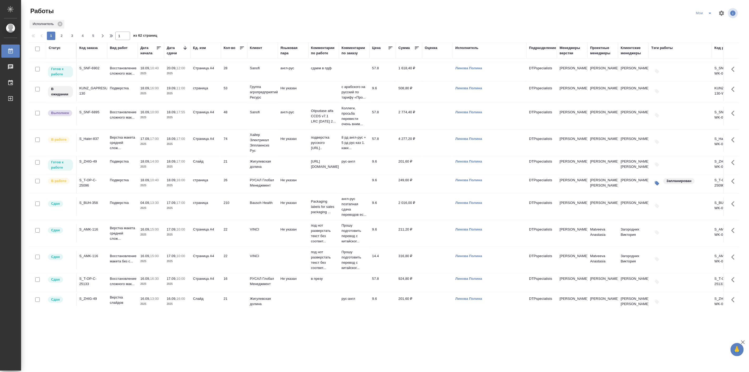
click at [115, 193] on td "Подверстка" at bounding box center [122, 184] width 31 height 18
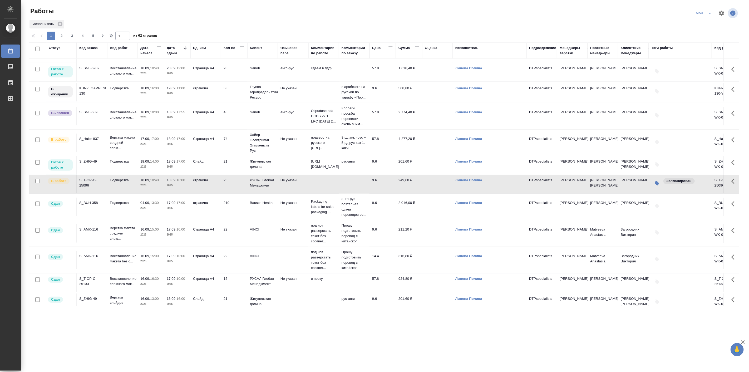
click at [115, 193] on td "Подверстка" at bounding box center [122, 184] width 31 height 18
click at [120, 171] on td "Подверстка" at bounding box center [122, 165] width 31 height 18
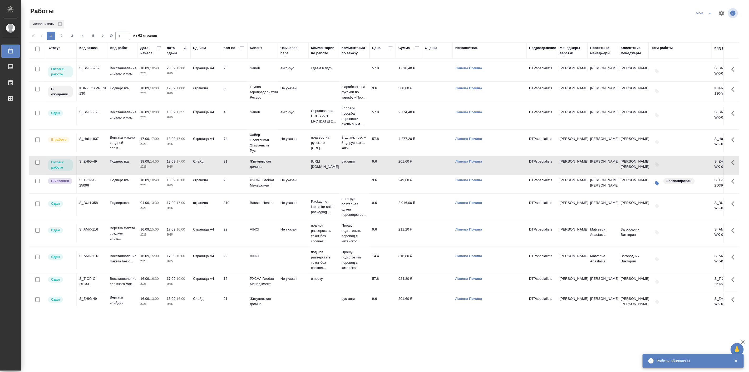
click at [120, 171] on td "Подверстка" at bounding box center [122, 165] width 31 height 18
click at [120, 142] on p "Верстка макета средней слож..." at bounding box center [122, 143] width 25 height 16
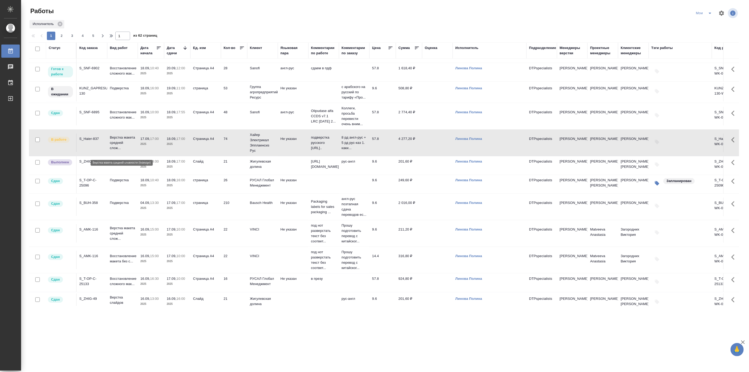
click at [120, 142] on p "Верстка макета средней слож..." at bounding box center [122, 143] width 25 height 16
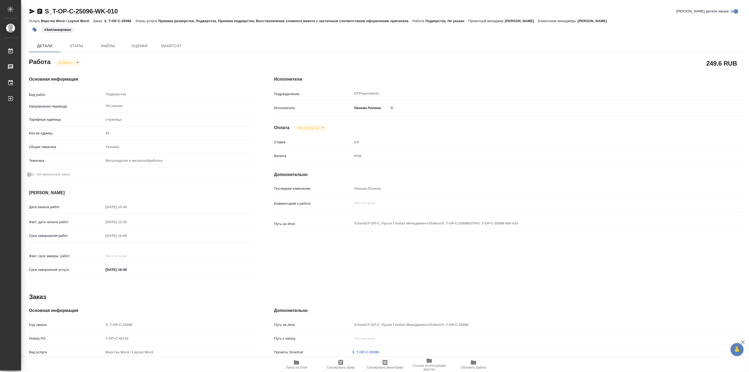
type textarea "x"
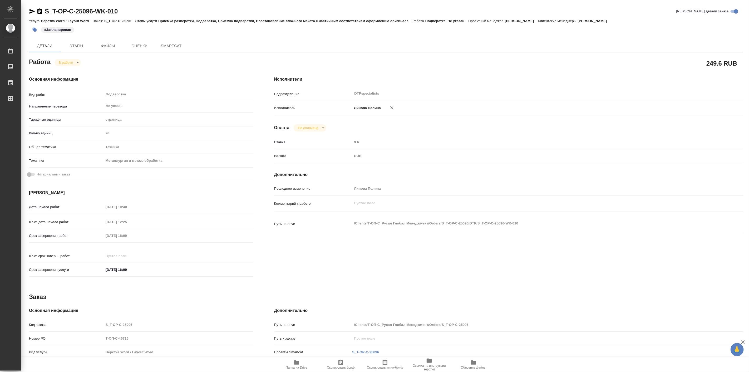
type textarea "x"
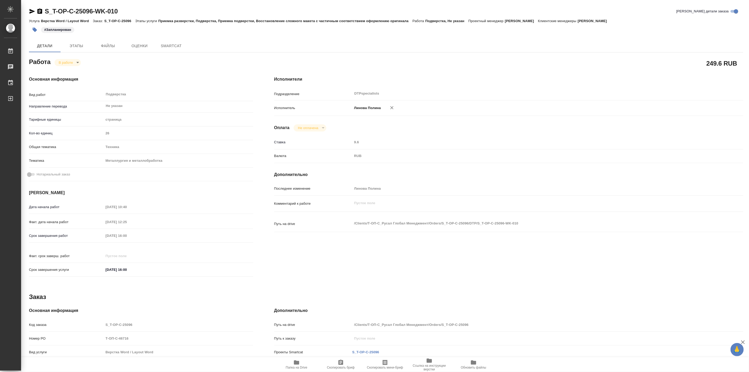
type textarea "x"
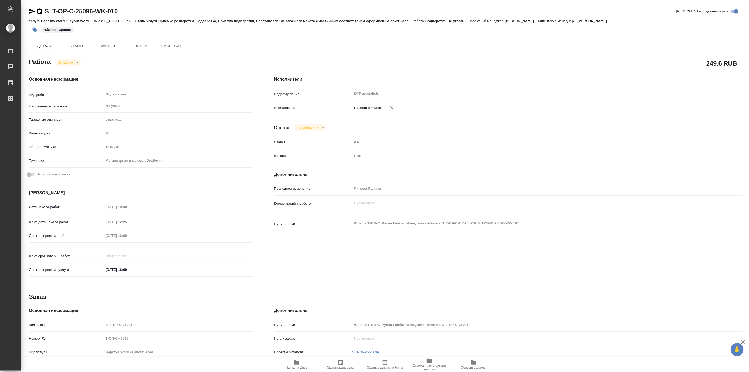
type textarea "x"
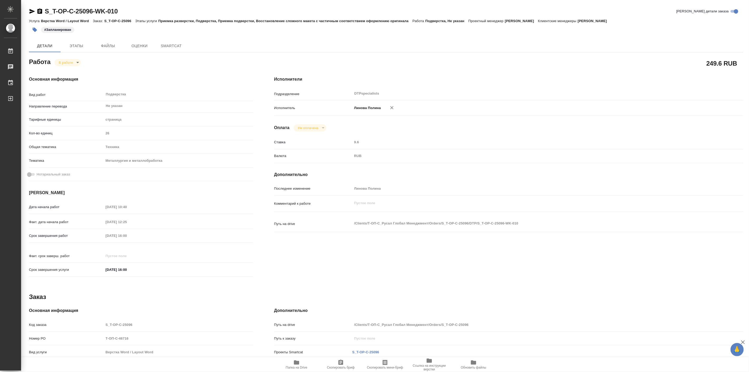
type textarea "x"
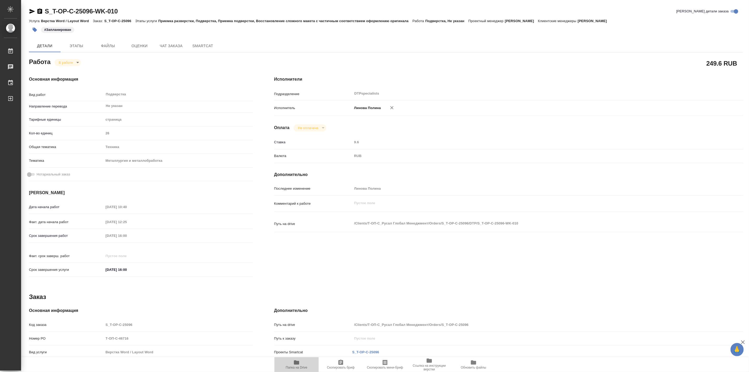
click at [296, 364] on icon "button" at bounding box center [296, 362] width 5 height 4
type textarea "x"
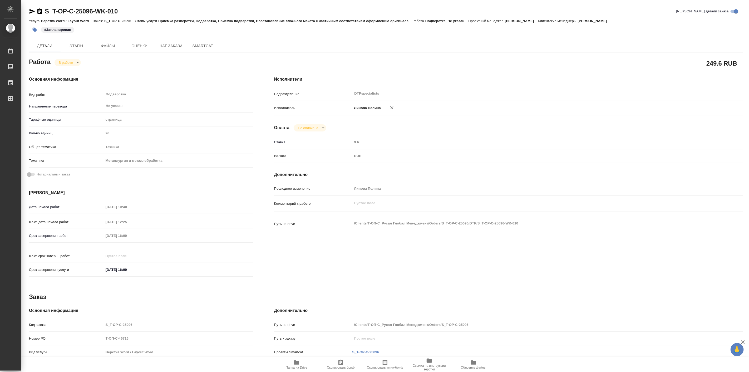
type textarea "x"
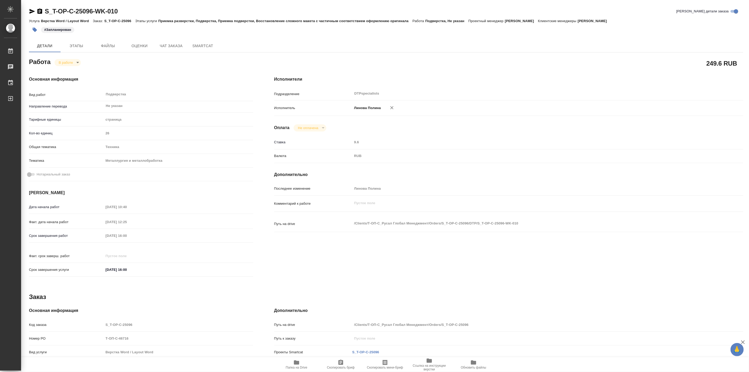
type textarea "x"
click at [59, 59] on div "В работе inProgress" at bounding box center [68, 62] width 26 height 7
click at [67, 61] on body "🙏 .cls-1 fill:#fff; AWATERA Linova Polina Работы 0 Чаты График Выйти S_T-OP-C-2…" at bounding box center [374, 186] width 749 height 372
click at [72, 70] on button "Выполнен" at bounding box center [67, 71] width 19 height 6
type textarea "x"
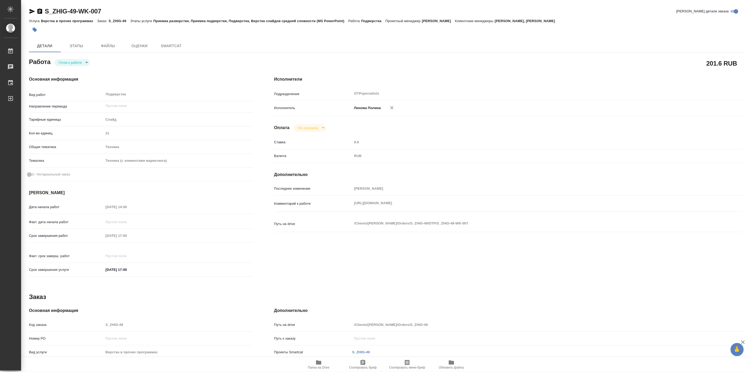
type textarea "x"
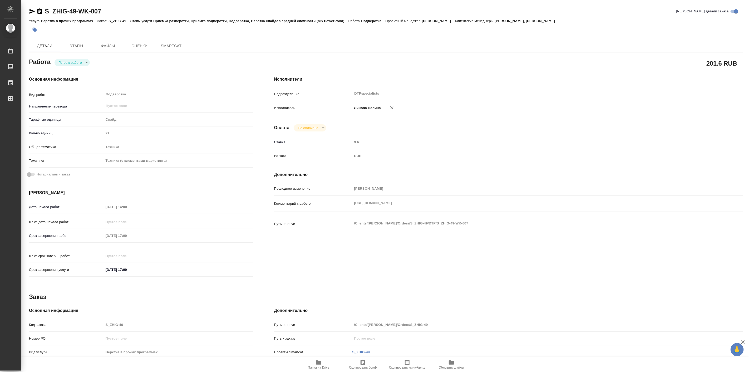
type textarea "x"
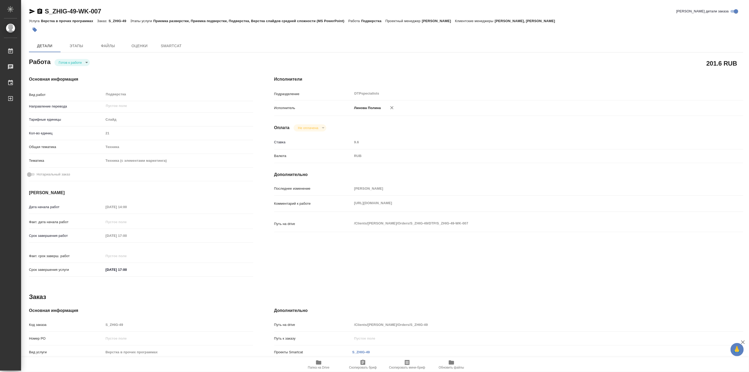
type textarea "x"
click at [77, 60] on body "🙏 .cls-1 fill:#fff; AWATERA Linova Polina Работы Чаты График Выйти S_ZHIG-49-WK…" at bounding box center [374, 186] width 749 height 372
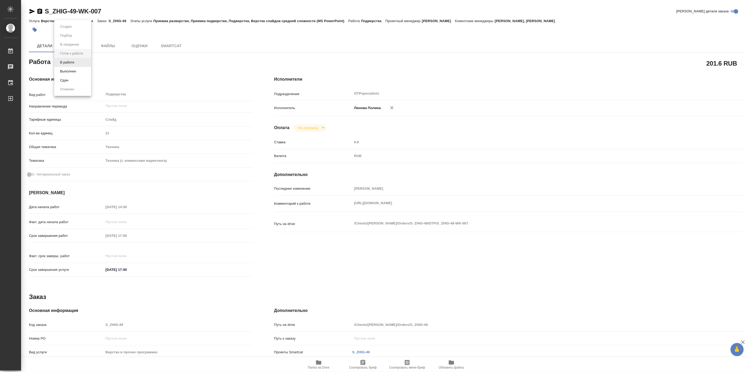
type textarea "x"
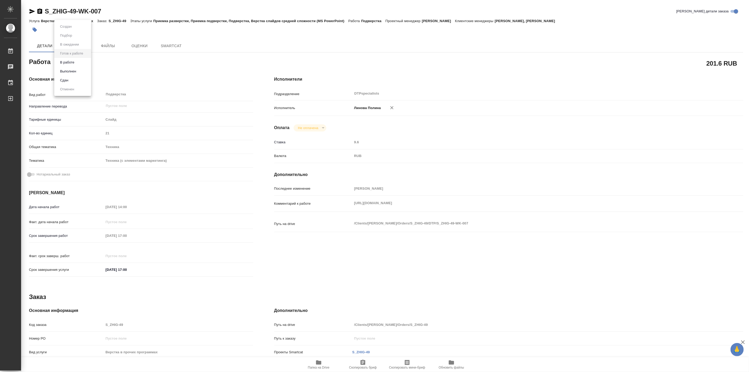
type textarea "x"
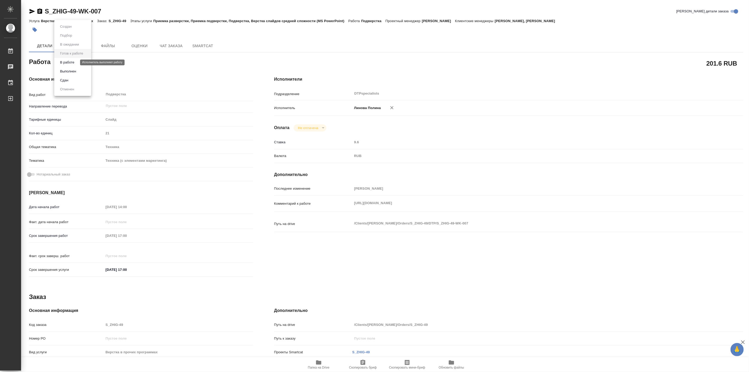
click at [70, 64] on button "В работе" at bounding box center [66, 63] width 17 height 6
type textarea "x"
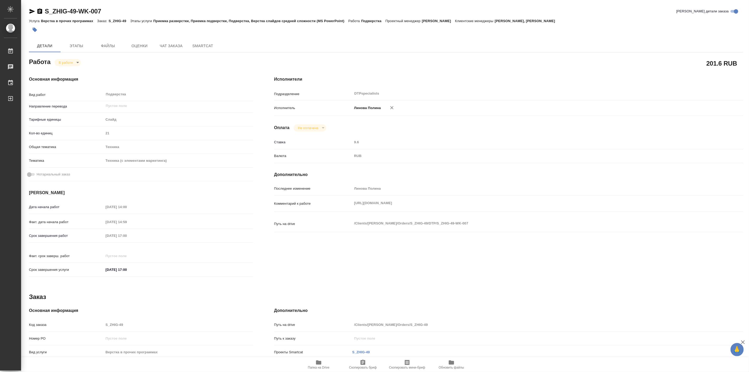
type textarea "x"
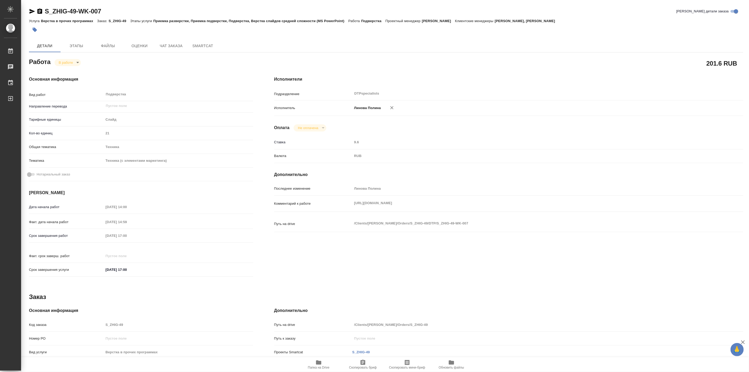
type textarea "x"
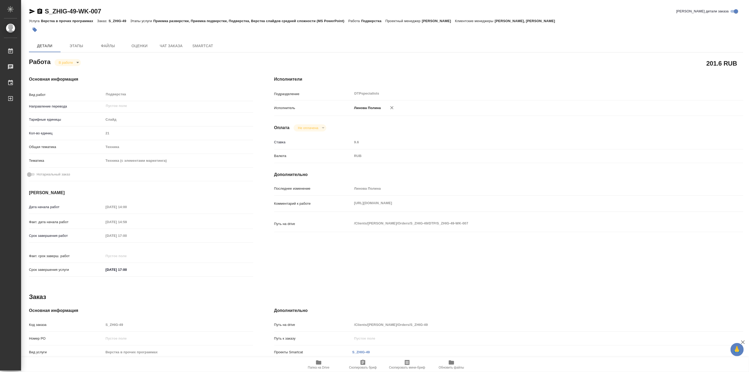
type textarea "x"
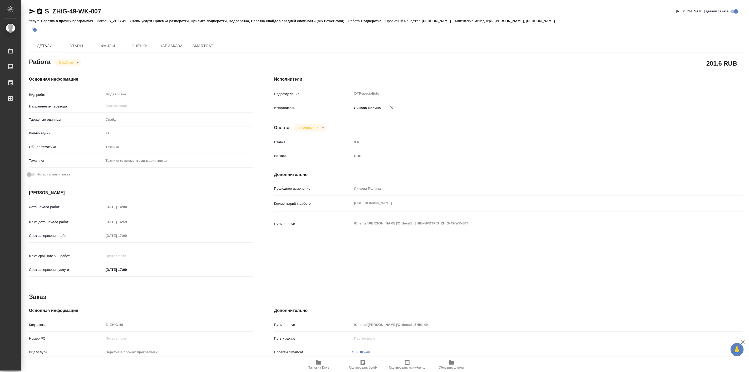
type textarea "x"
click at [145, 69] on div "Основная информация Вид работ Подверстка x ​ Направление перевода ​ Тарифные ед…" at bounding box center [140, 178] width 245 height 225
click at [316, 363] on icon "button" at bounding box center [318, 362] width 5 height 4
click at [74, 64] on body "🙏 .cls-1 fill:#fff; AWATERA Linova Polina Работы 0 Чаты График Выйти S_ZHIG-49-…" at bounding box center [374, 186] width 749 height 372
click at [73, 72] on button "Выполнен" at bounding box center [67, 71] width 19 height 6
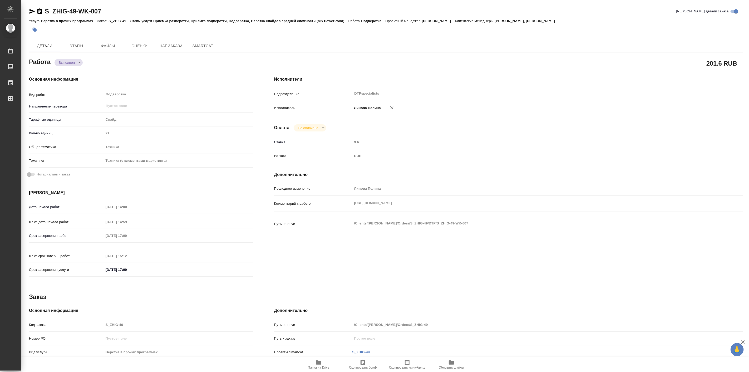
type textarea "x"
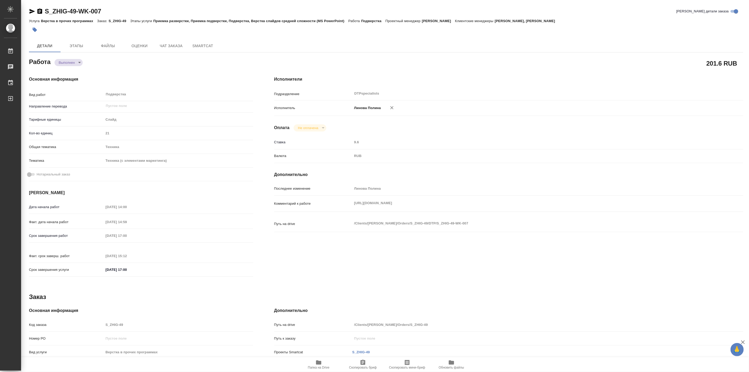
type textarea "x"
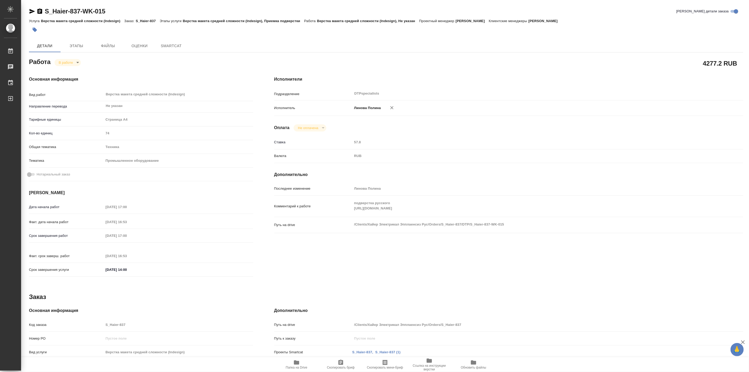
type textarea "x"
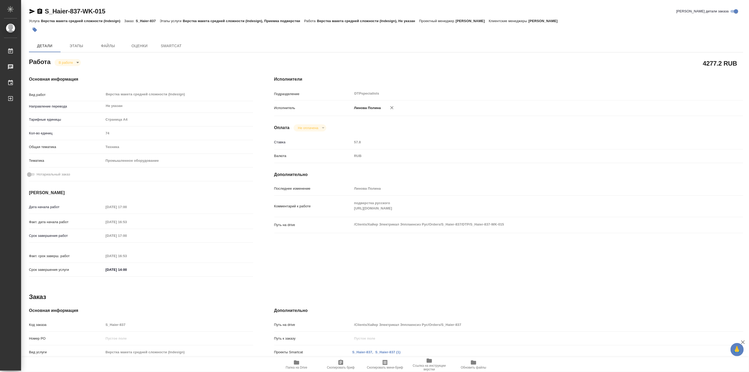
type textarea "x"
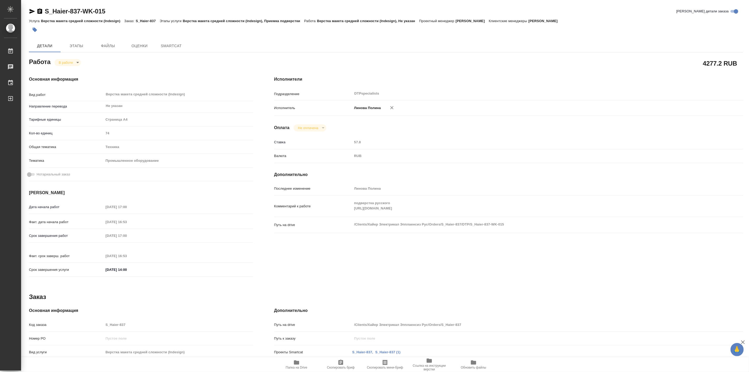
type textarea "x"
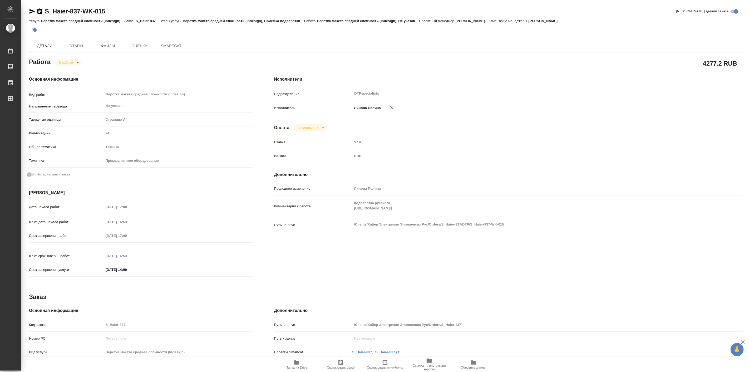
type textarea "x"
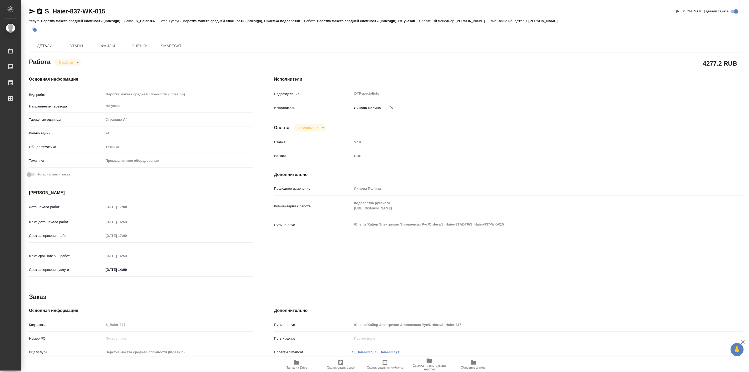
type textarea "x"
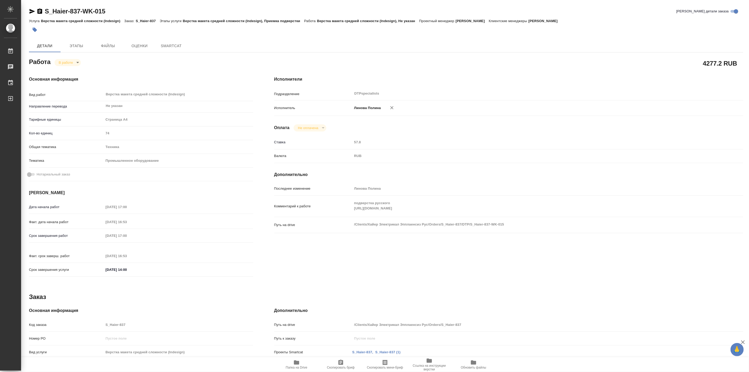
type textarea "x"
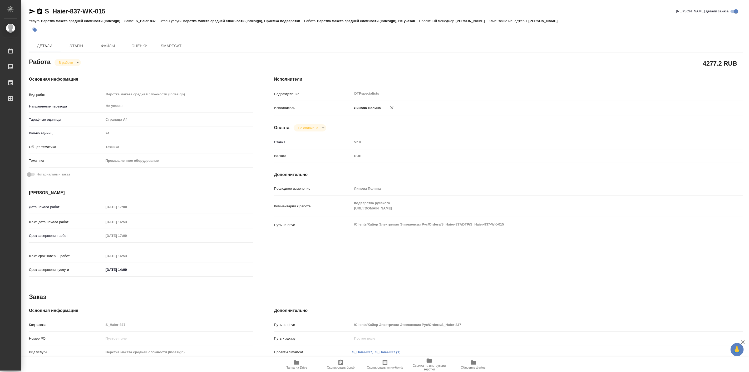
type textarea "x"
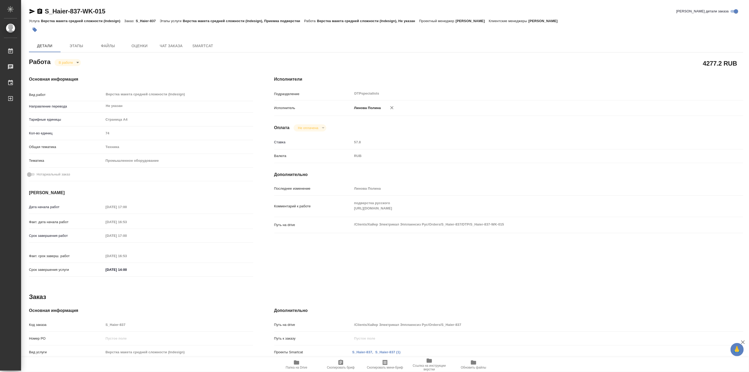
type textarea "x"
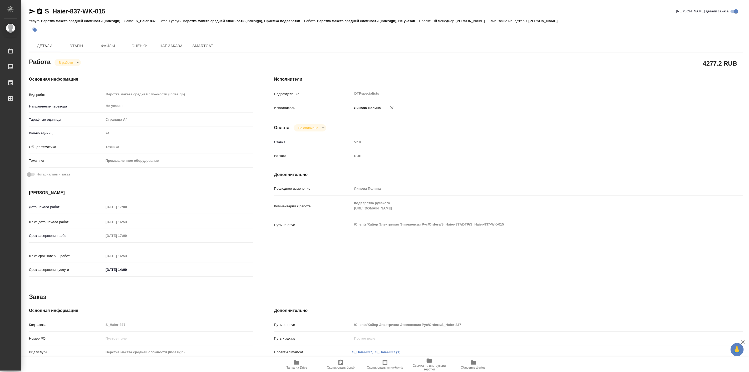
type textarea "x"
